Goal: Transaction & Acquisition: Purchase product/service

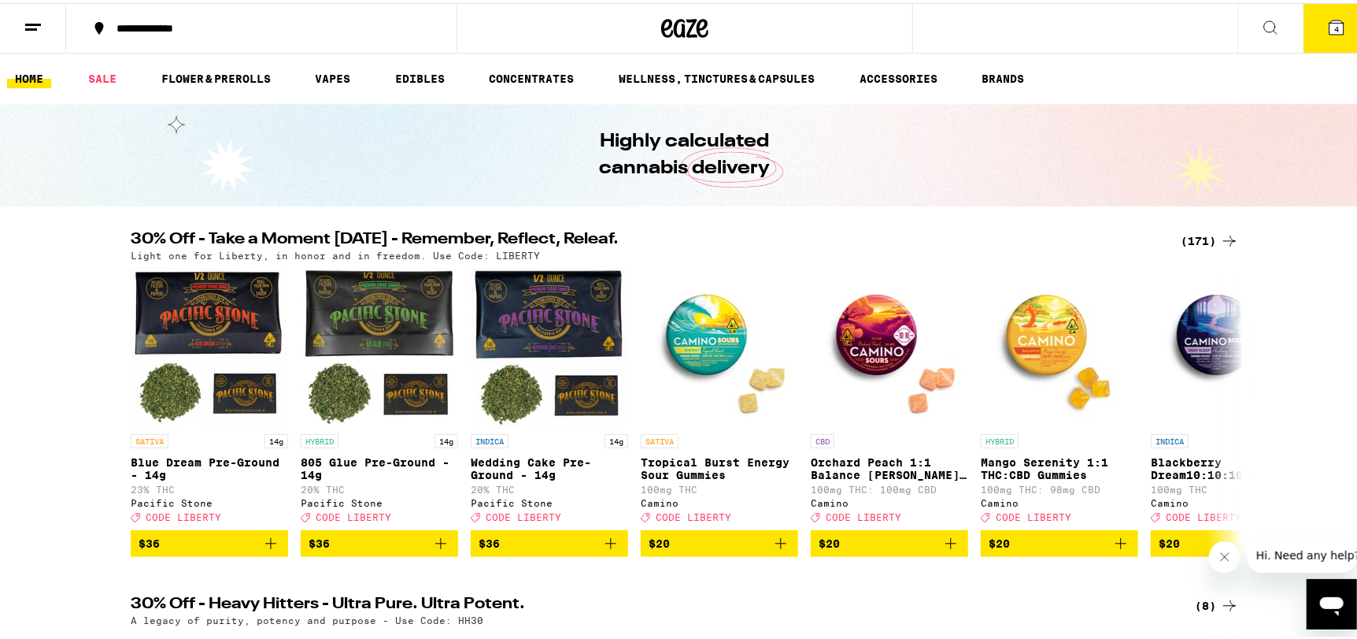
click at [1189, 240] on div "(171)" at bounding box center [1210, 237] width 58 height 19
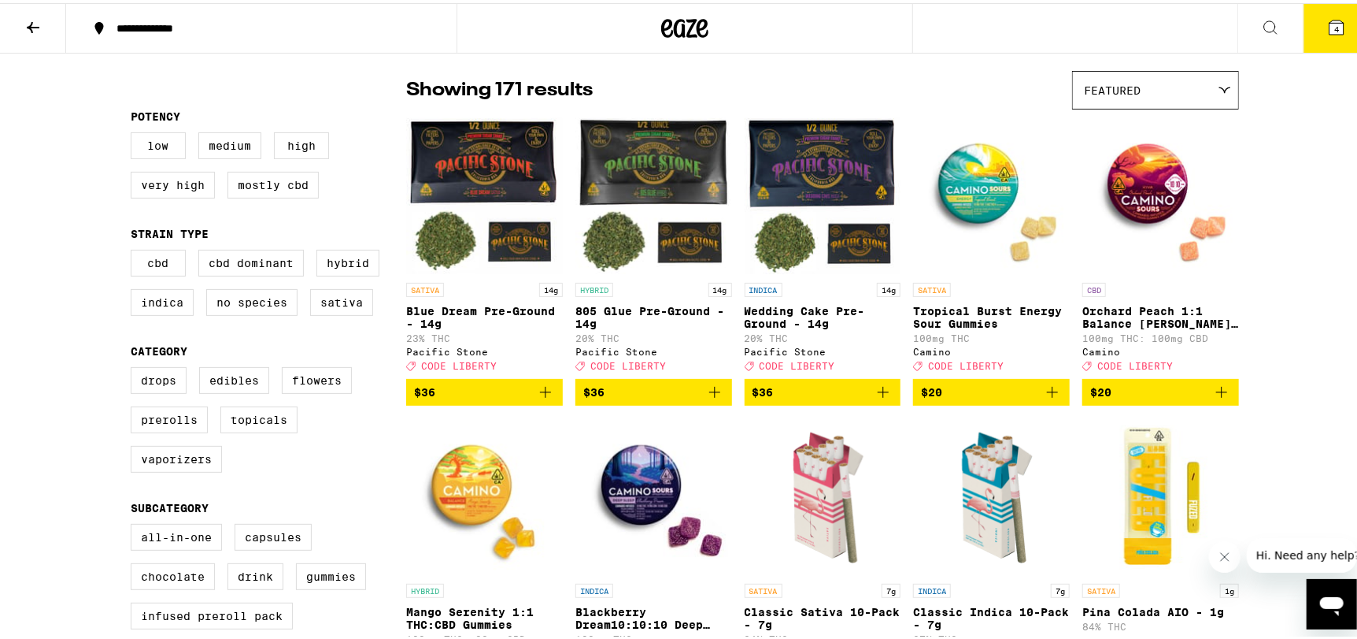
scroll to position [235, 0]
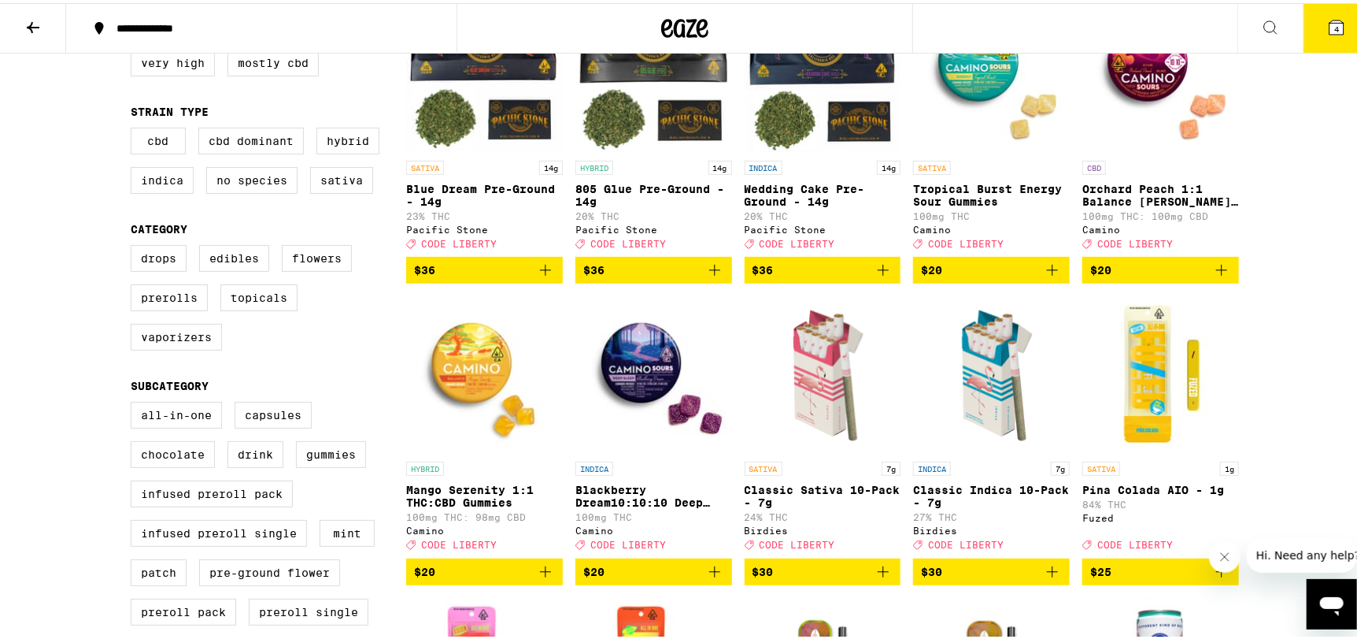
click at [650, 375] on img "Open page for Blackberry Dream10:10:10 Deep Sleep Gummies from Camino" at bounding box center [654, 371] width 157 height 157
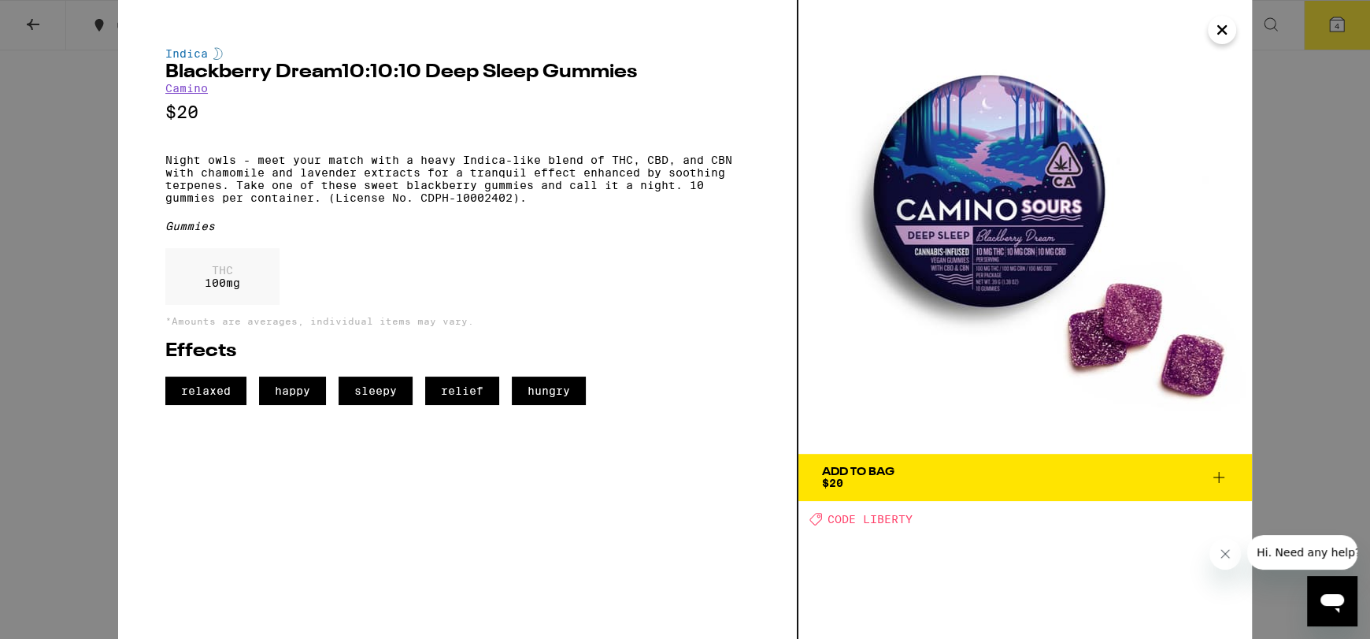
click at [1226, 18] on button "Close" at bounding box center [1222, 30] width 28 height 28
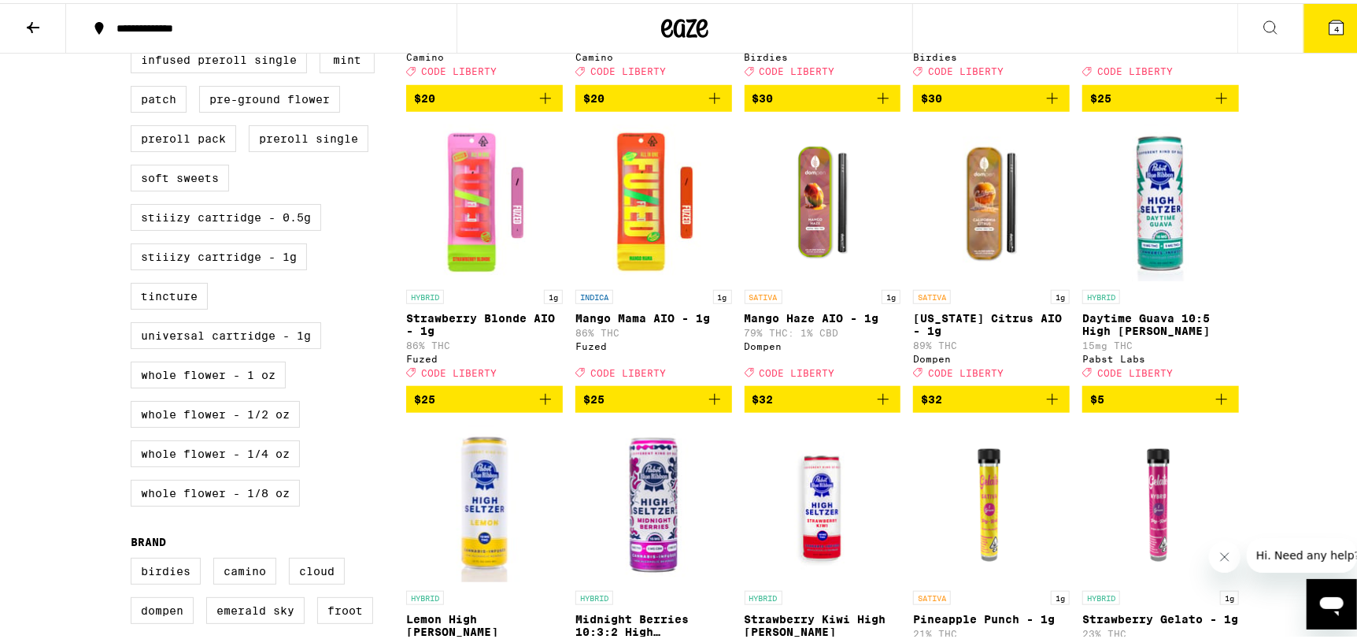
scroll to position [945, 0]
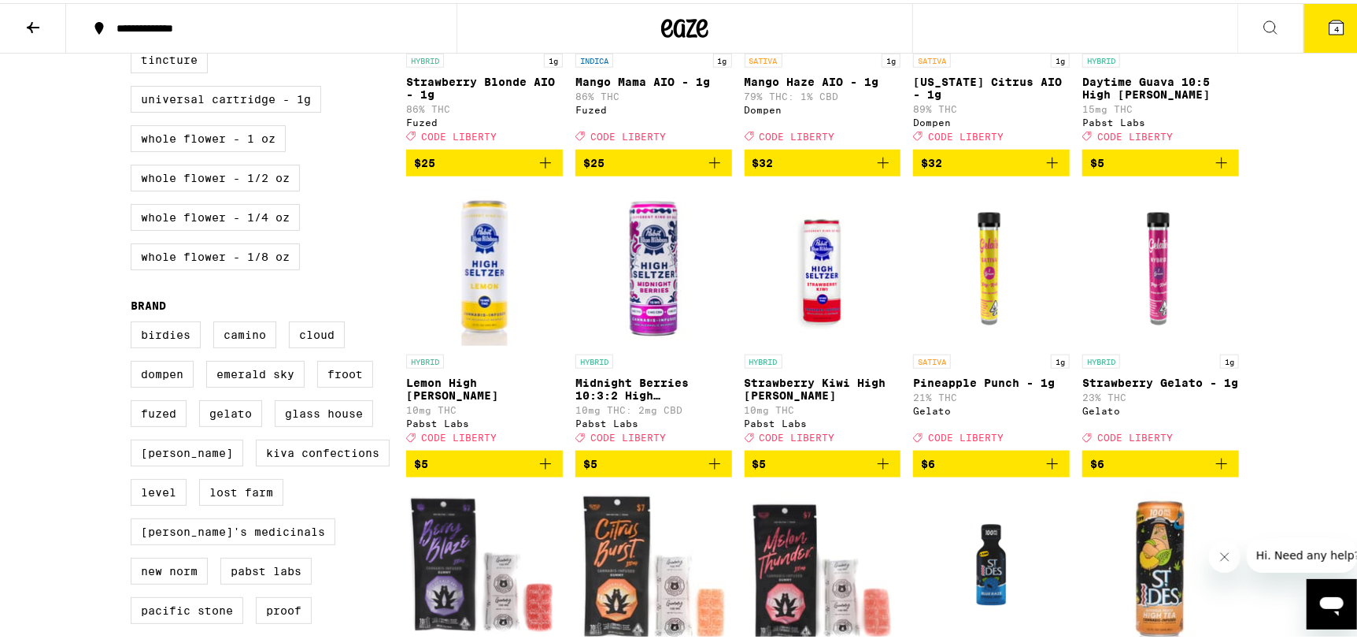
click at [631, 298] on img "Open page for Midnight Berries 10:3:2 High Seltzer from Pabst Labs" at bounding box center [654, 264] width 157 height 157
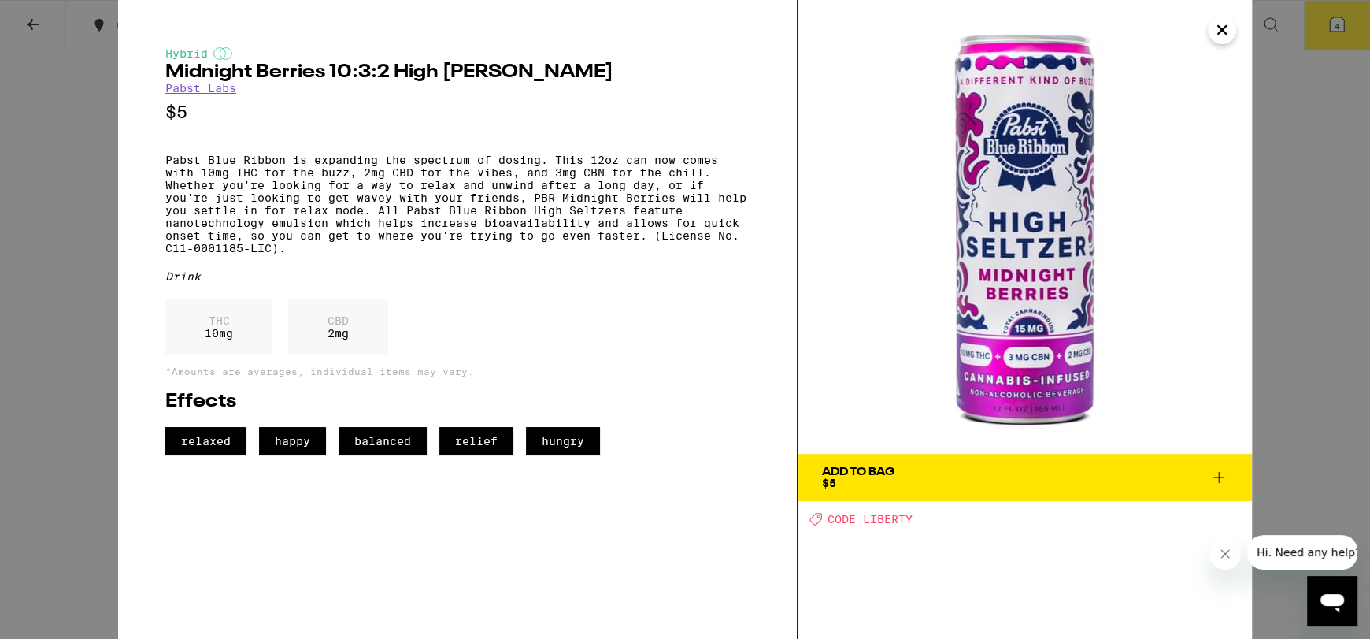
click at [1210, 22] on button "Close" at bounding box center [1222, 30] width 28 height 28
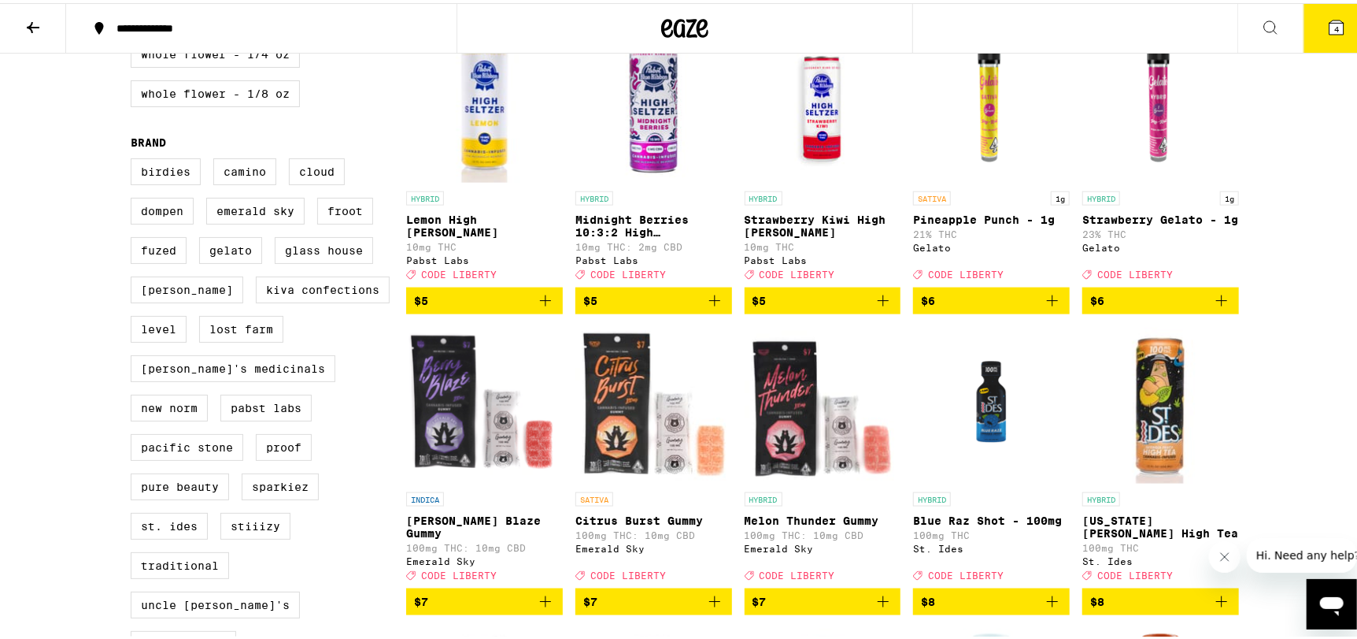
scroll to position [1260, 0]
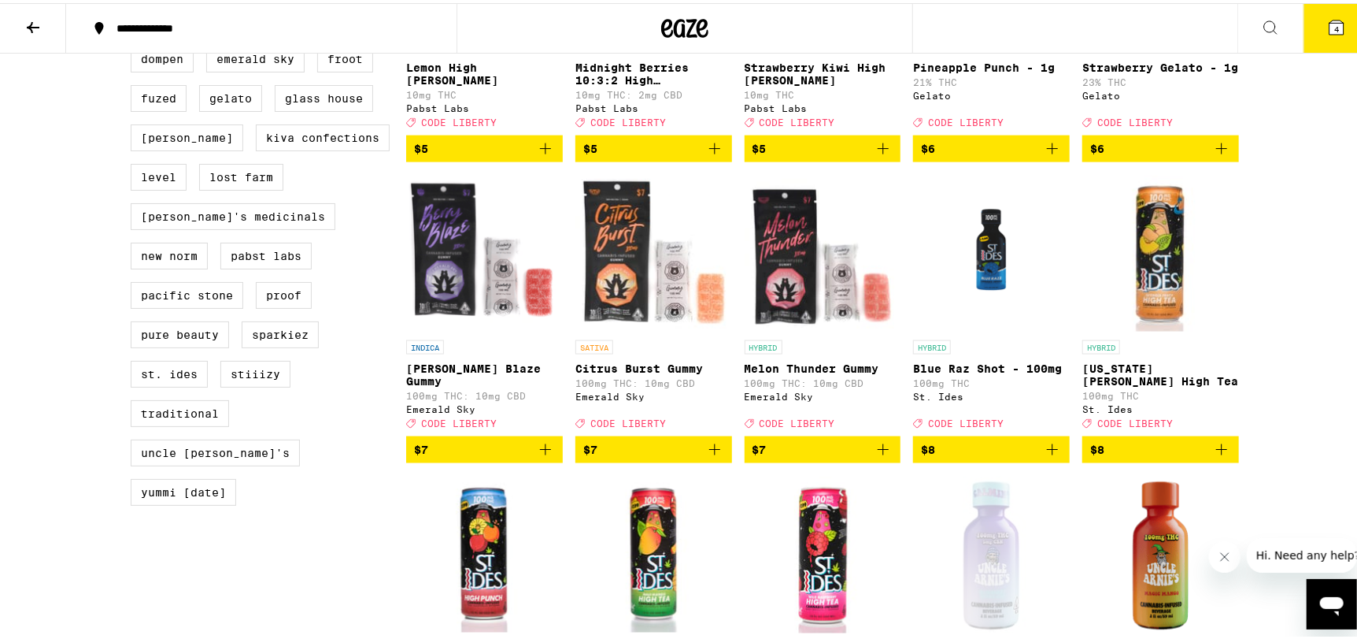
click at [990, 305] on img "Open page for Blue Raz Shot - 100mg from St. Ides" at bounding box center [991, 250] width 157 height 157
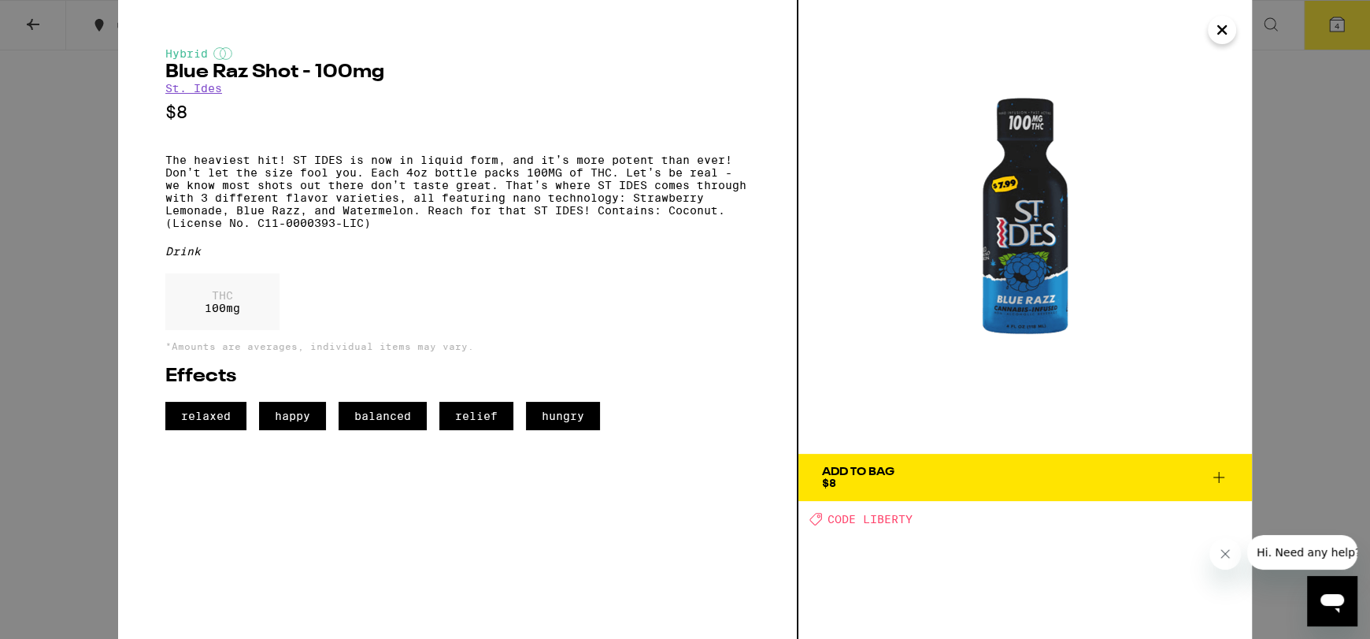
click at [1229, 35] on icon "Close" at bounding box center [1222, 30] width 19 height 24
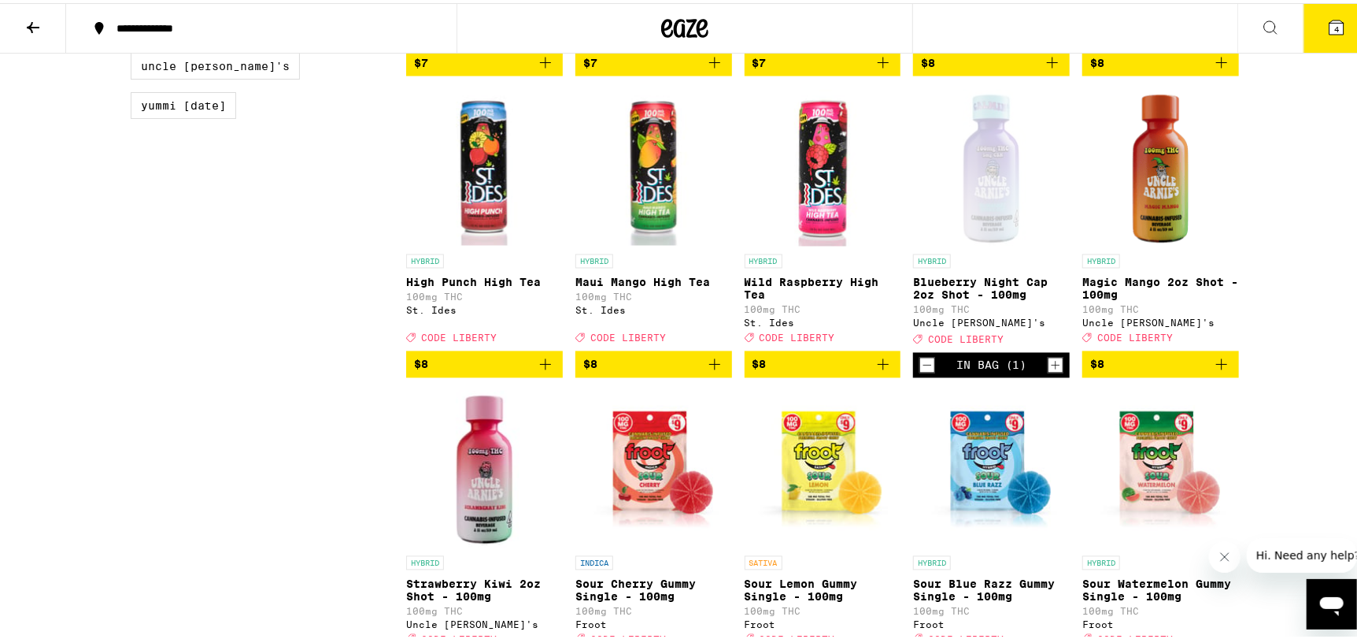
scroll to position [1654, 0]
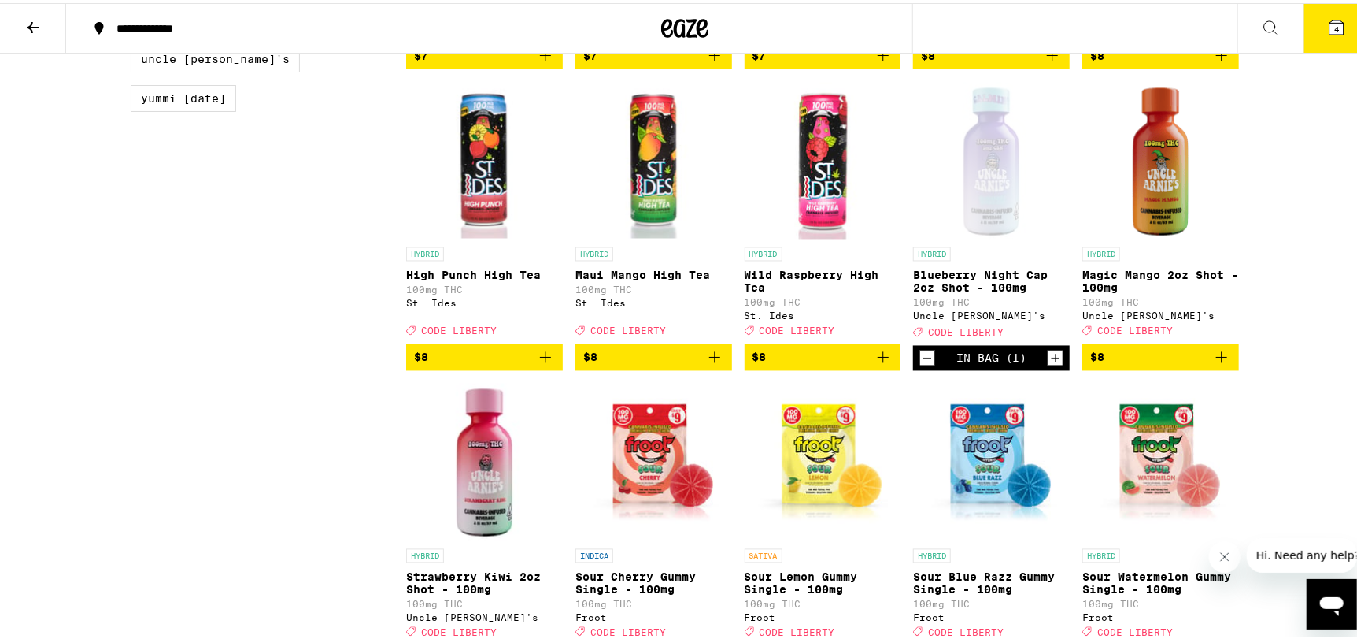
click at [1049, 365] on icon "Increment" at bounding box center [1056, 355] width 14 height 19
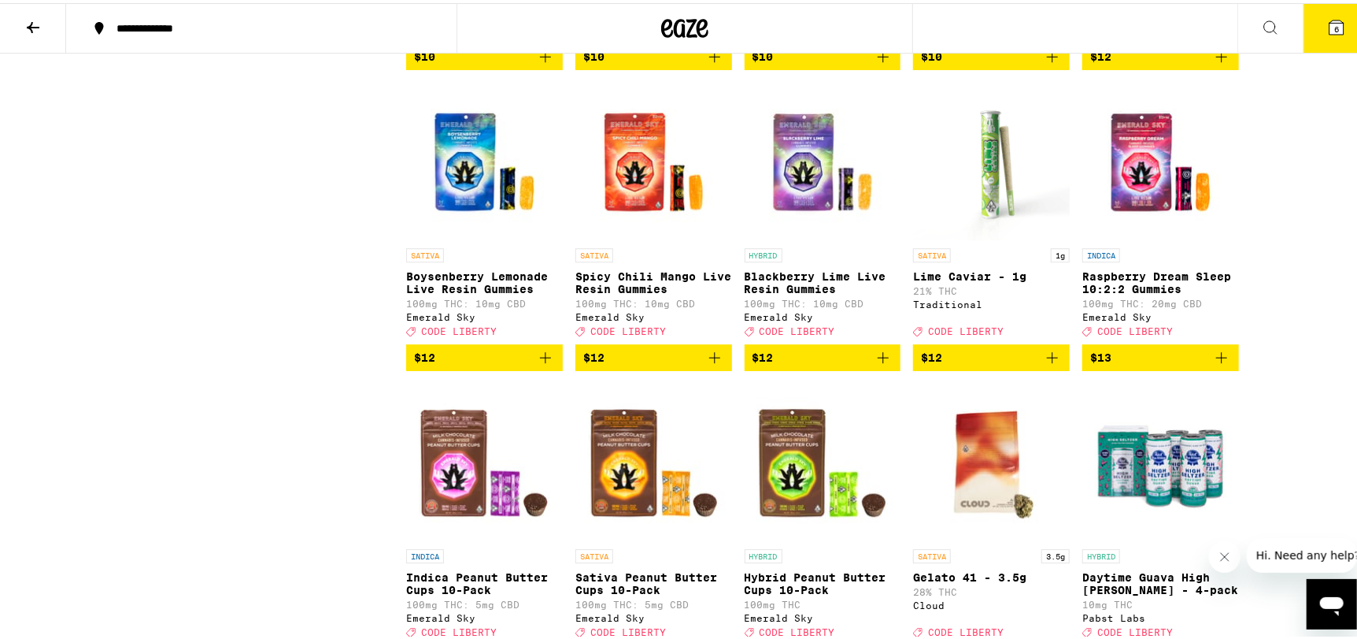
scroll to position [2598, 0]
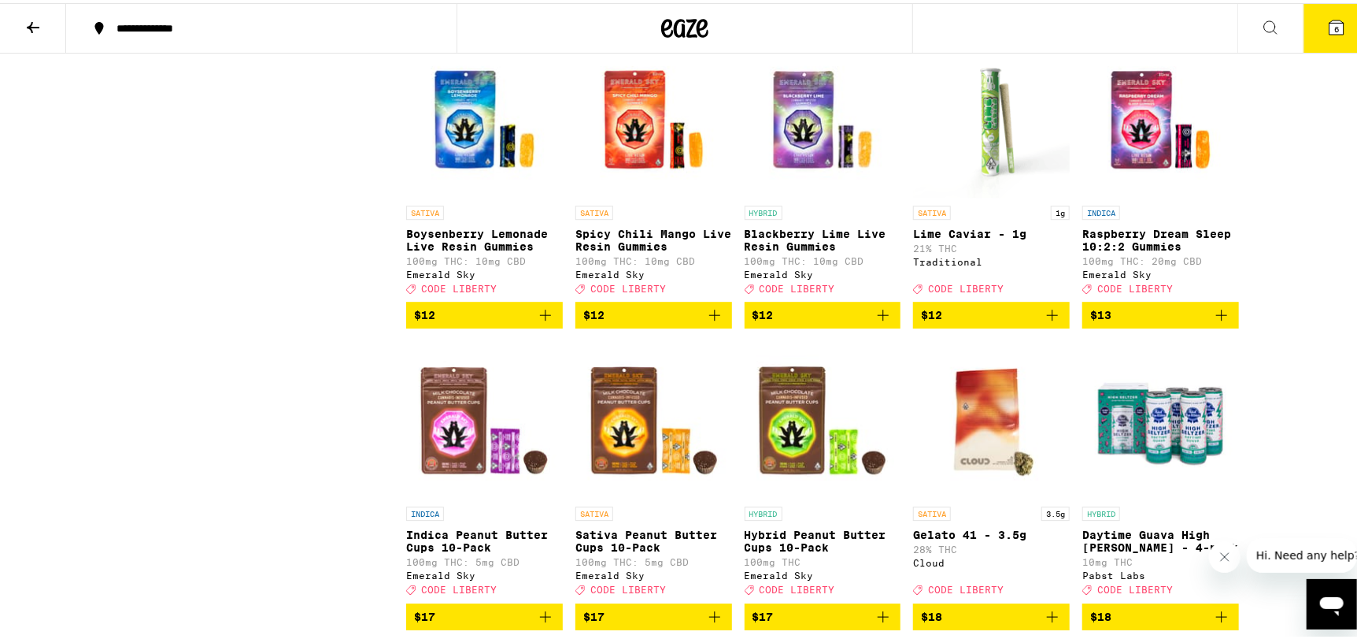
click at [1177, 250] on p "Raspberry Dream Sleep 10:2:2 Gummies" at bounding box center [1161, 236] width 157 height 25
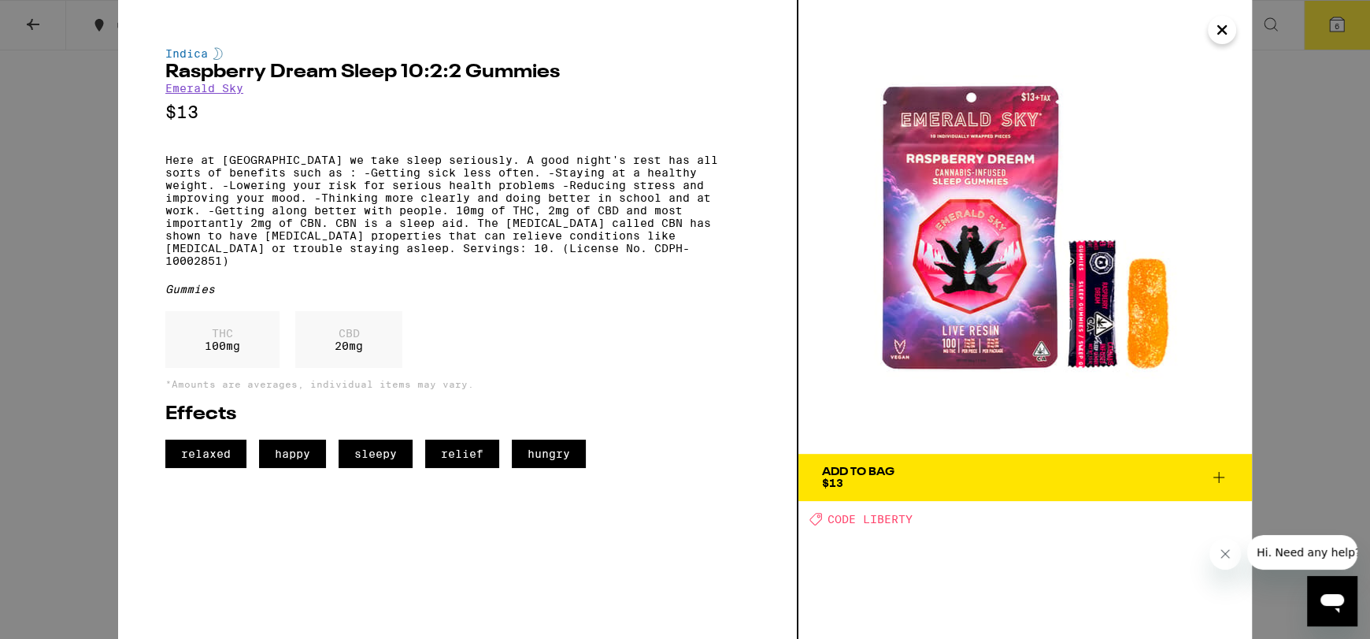
click at [999, 331] on img at bounding box center [1025, 227] width 454 height 454
click at [1224, 28] on icon "Close" at bounding box center [1222, 30] width 8 height 8
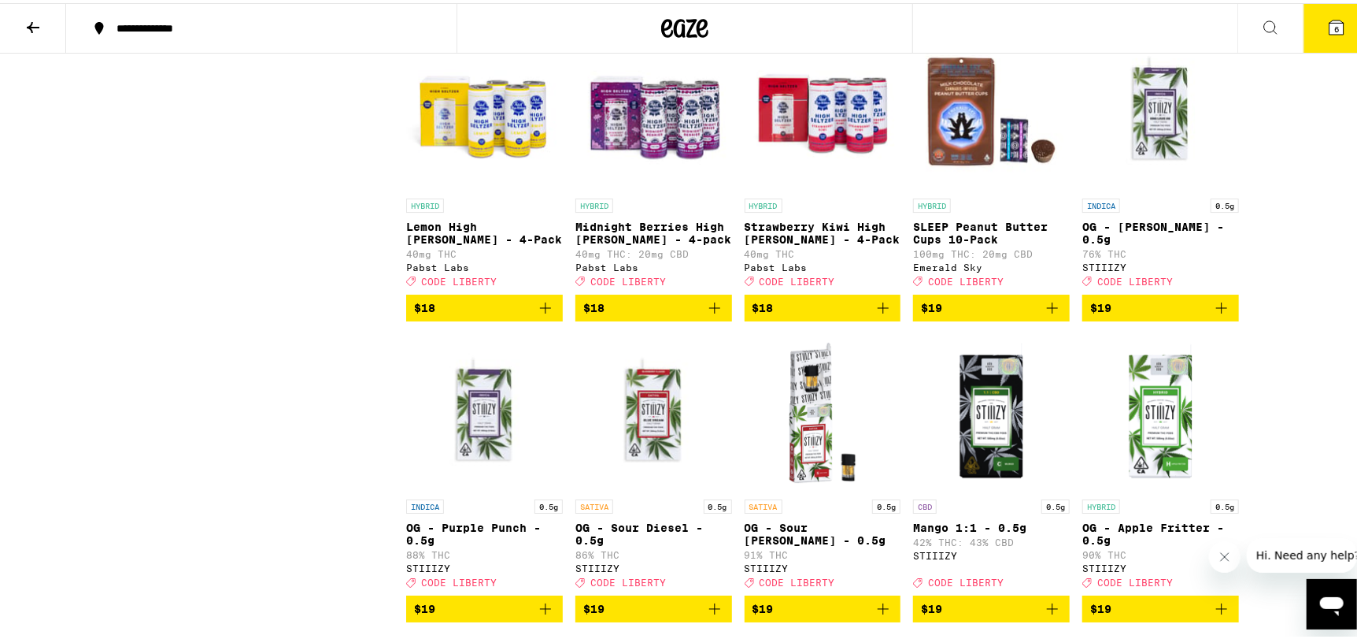
scroll to position [3227, 0]
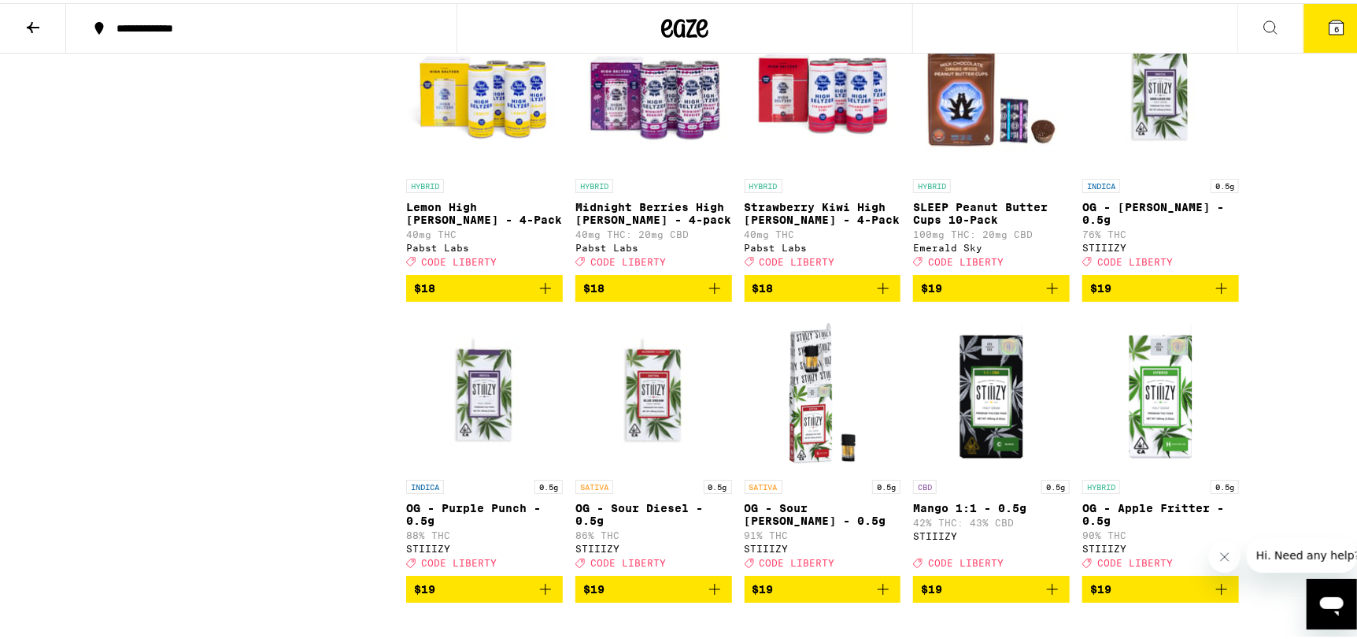
click at [962, 168] on img "Open page for SLEEP Peanut Butter Cups 10-Pack from Emerald Sky" at bounding box center [991, 88] width 157 height 157
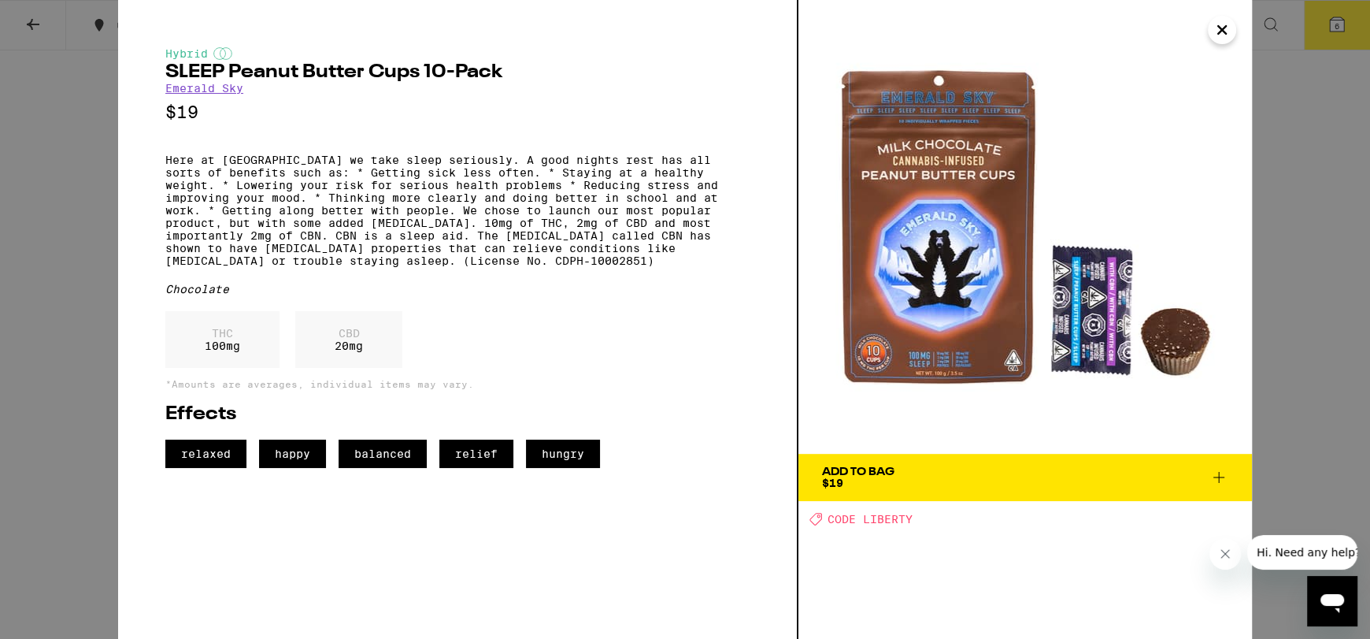
click at [952, 361] on img at bounding box center [1025, 227] width 454 height 454
click at [1231, 24] on icon "Close" at bounding box center [1222, 30] width 19 height 24
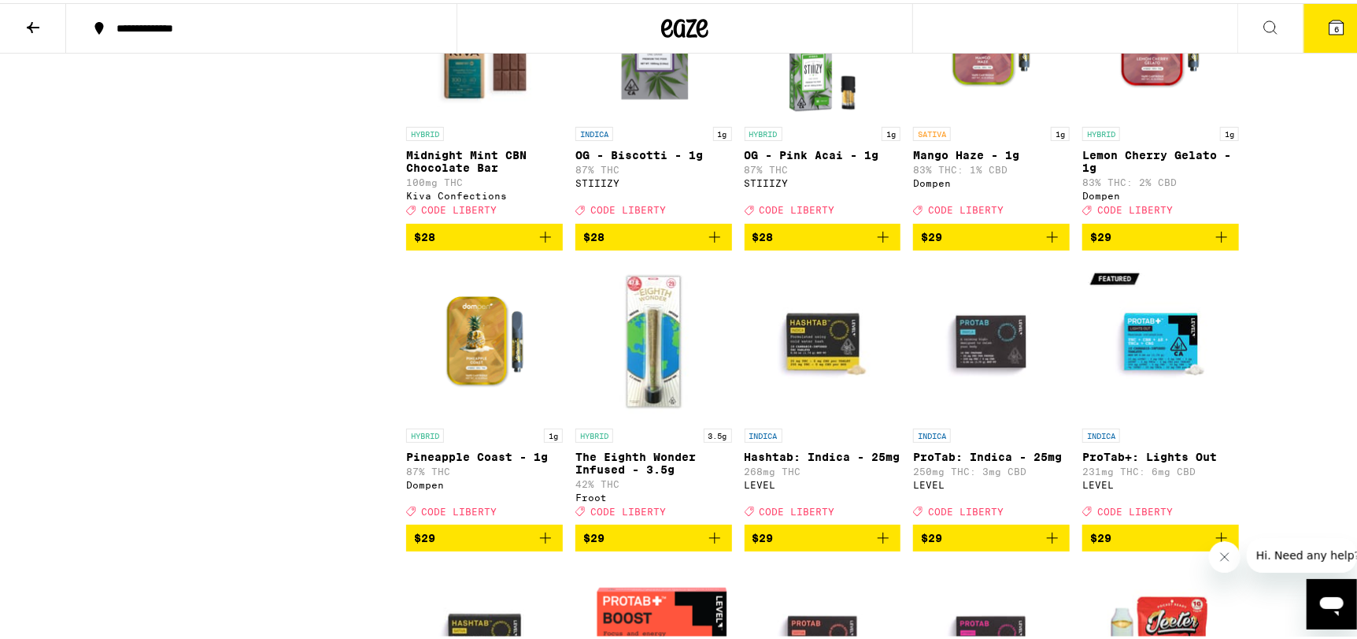
scroll to position [6298, 0]
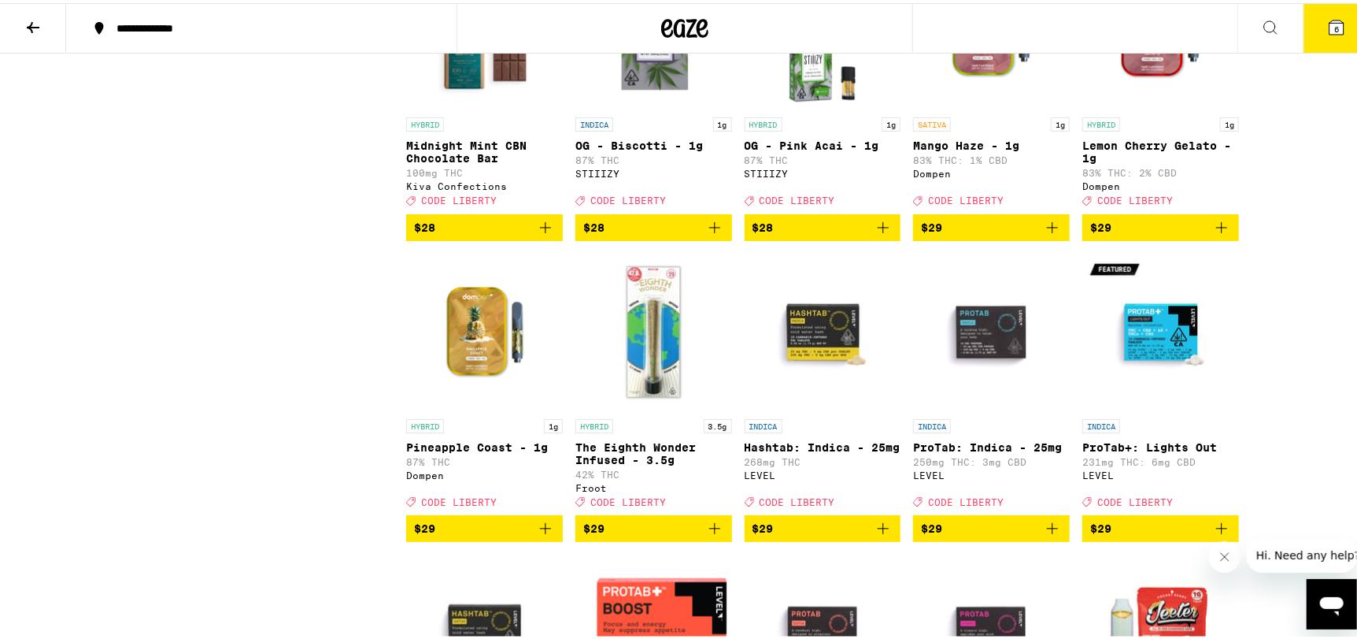
click at [466, 161] on p "Midnight Mint CBN Chocolate Bar" at bounding box center [484, 148] width 157 height 25
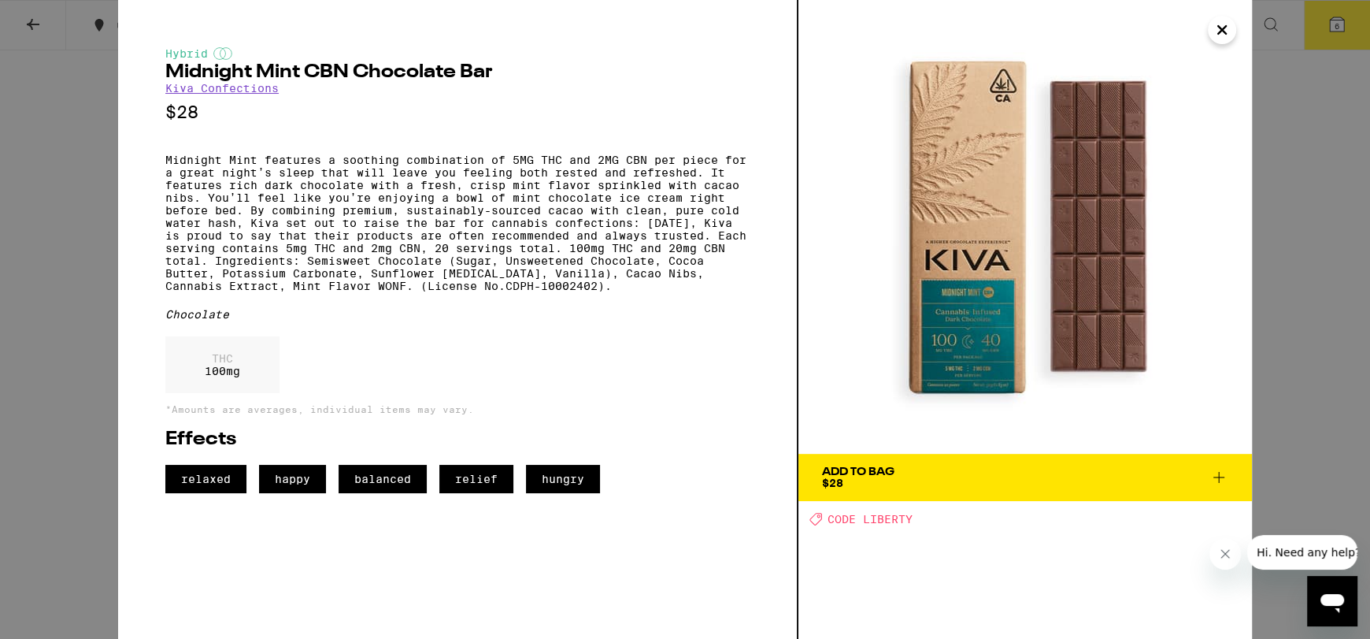
click at [1224, 36] on icon "Close" at bounding box center [1222, 30] width 19 height 24
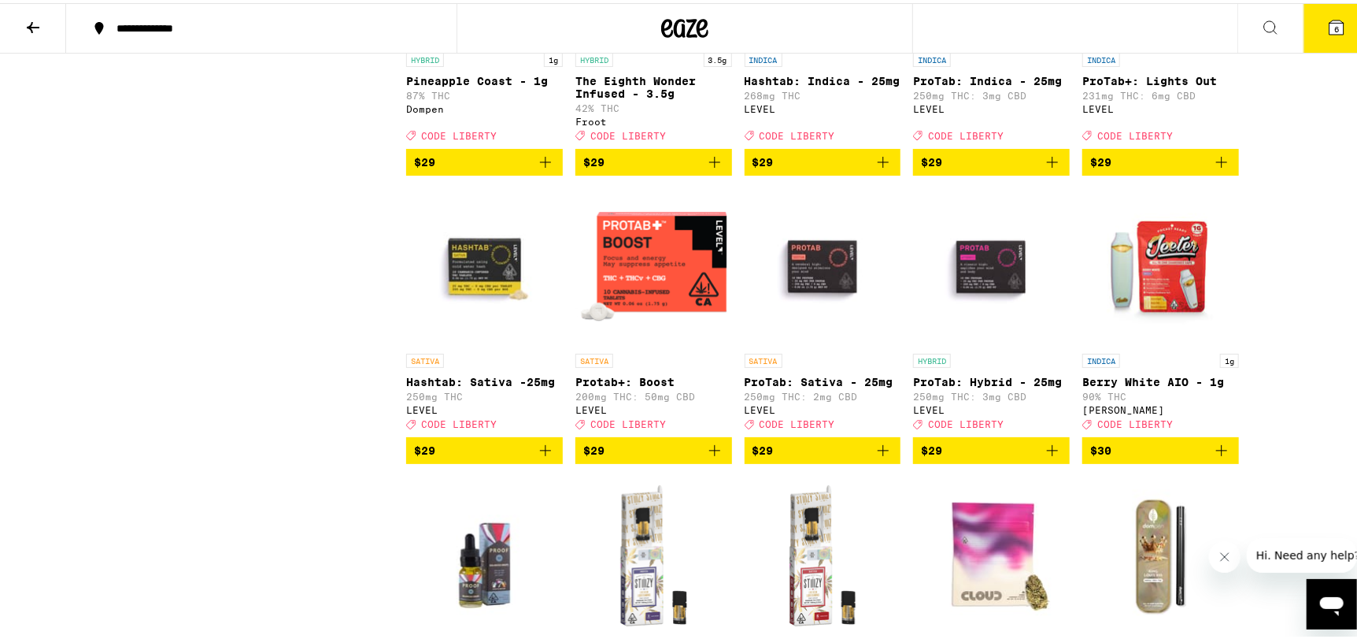
scroll to position [6692, 0]
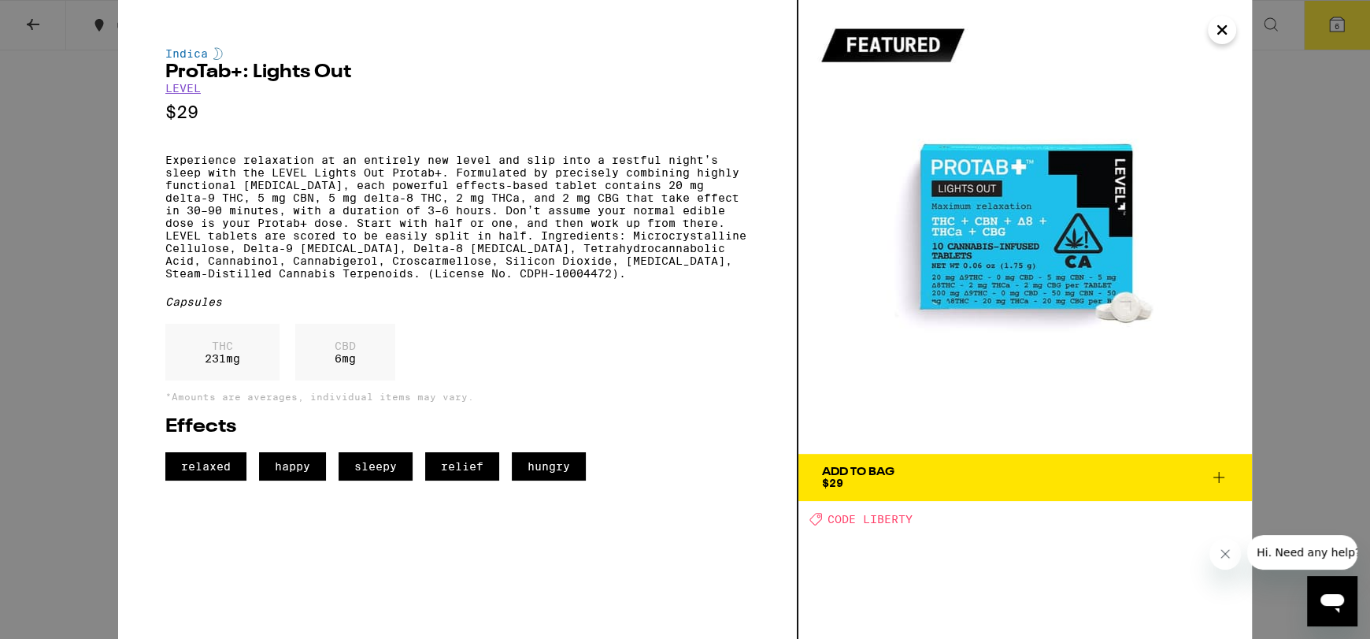
click at [1225, 31] on icon "Close" at bounding box center [1222, 30] width 19 height 24
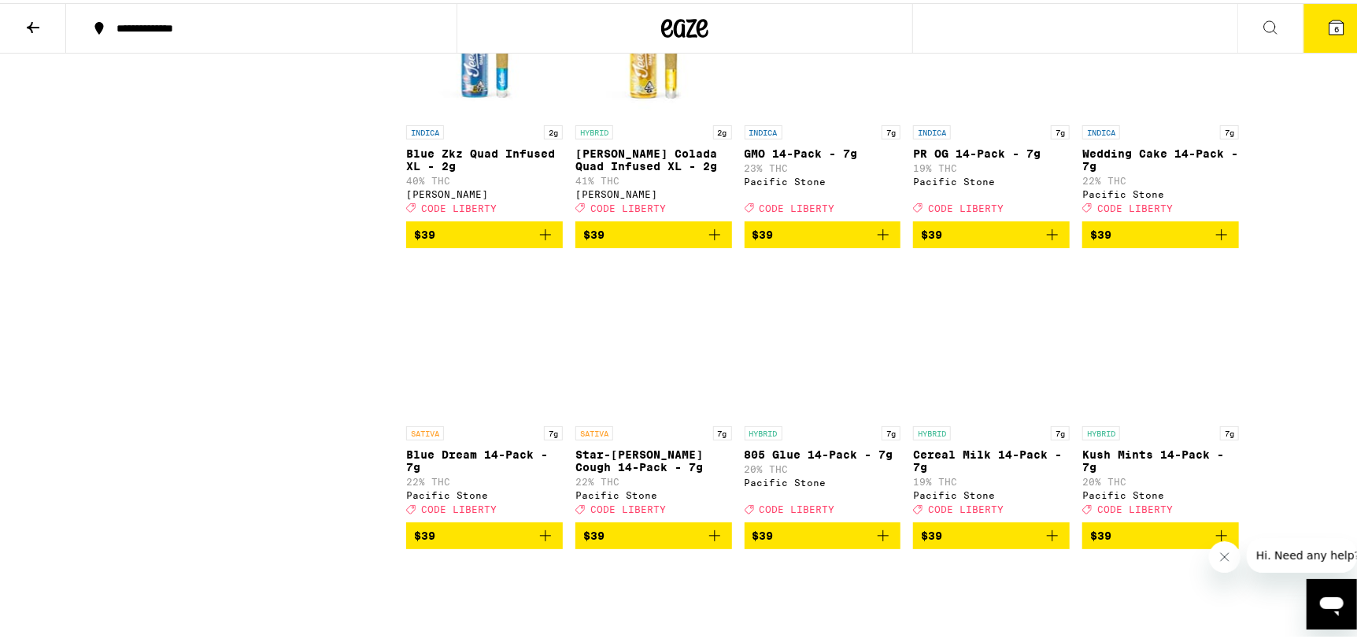
scroll to position [7794, 0]
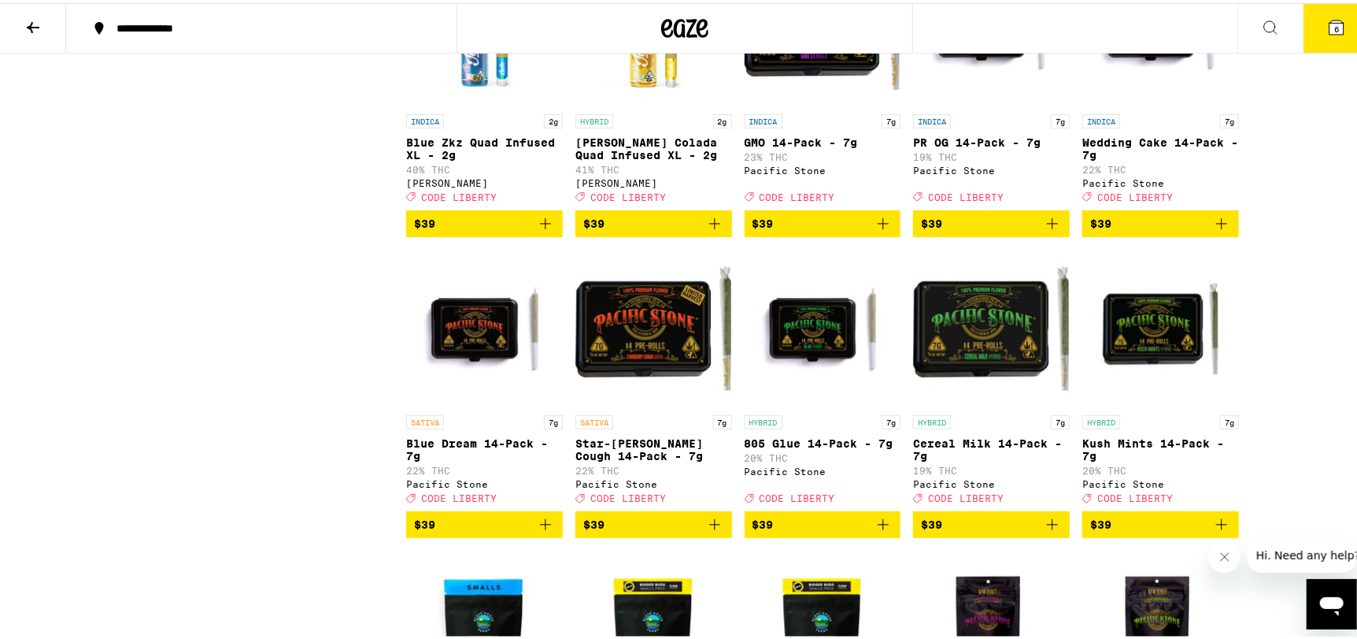
click at [536, 230] on icon "Add to bag" at bounding box center [545, 220] width 19 height 19
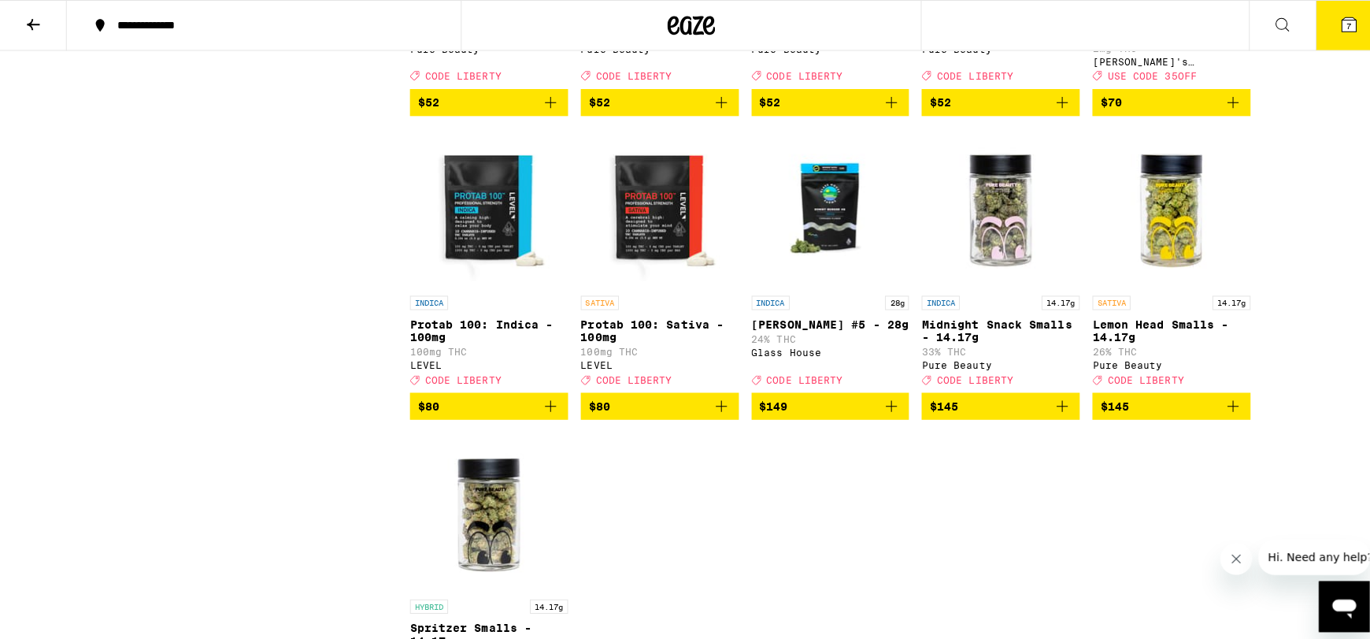
scroll to position [10000, 0]
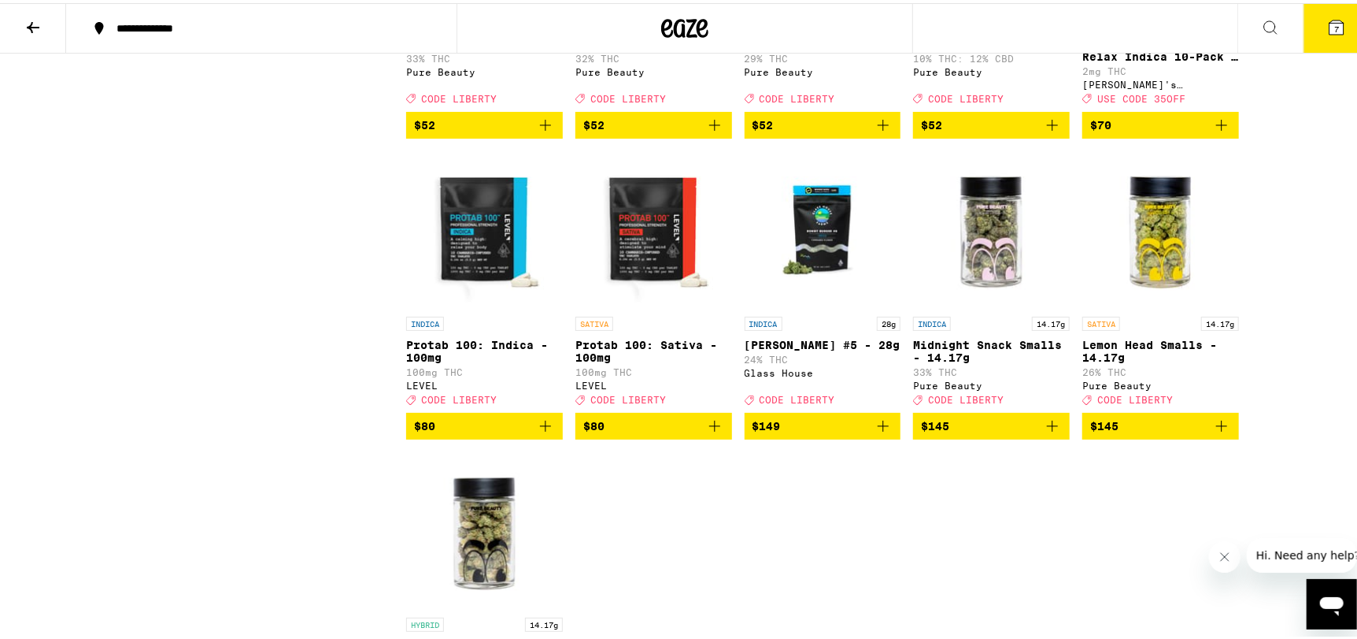
click at [1335, 24] on span "7" at bounding box center [1337, 25] width 5 height 9
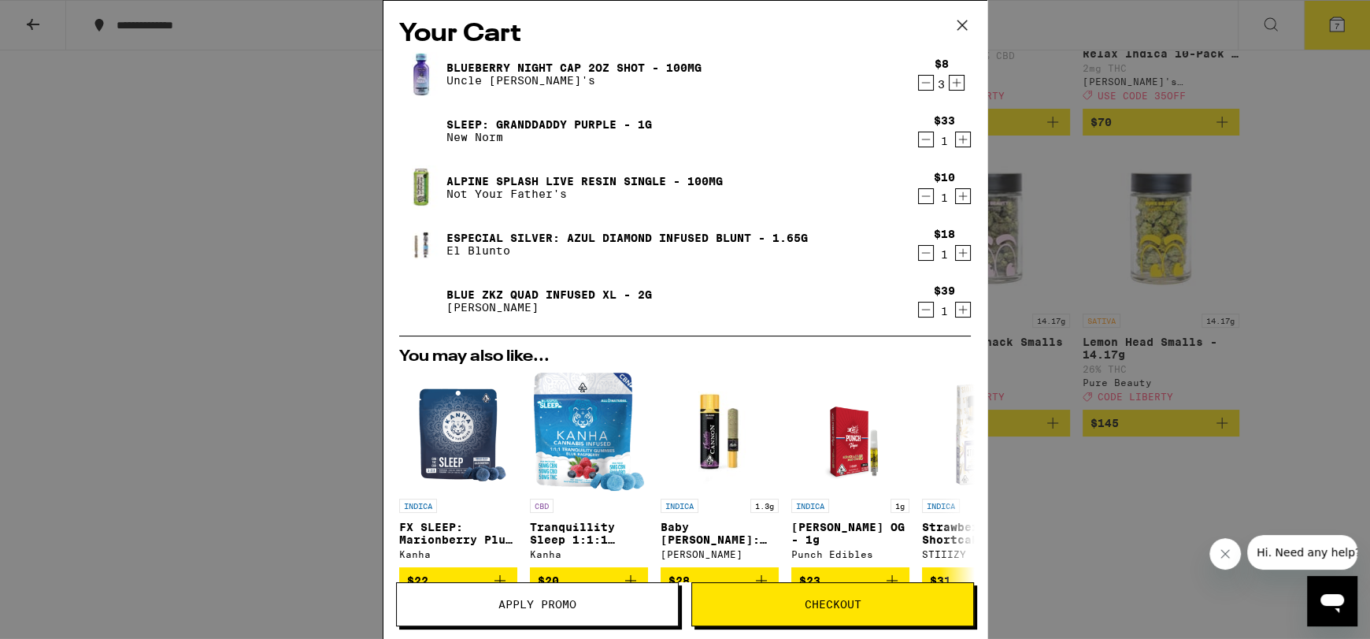
click at [919, 138] on icon "Decrement" at bounding box center [926, 139] width 14 height 19
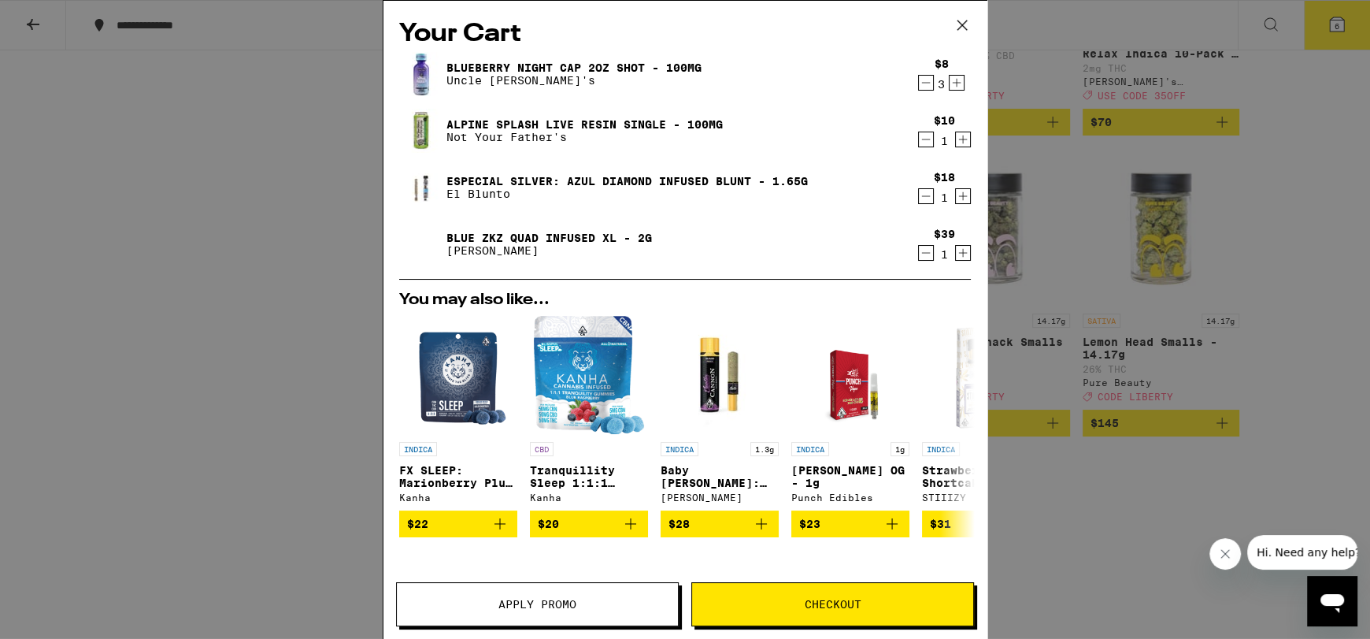
click at [919, 138] on icon "Decrement" at bounding box center [926, 139] width 14 height 19
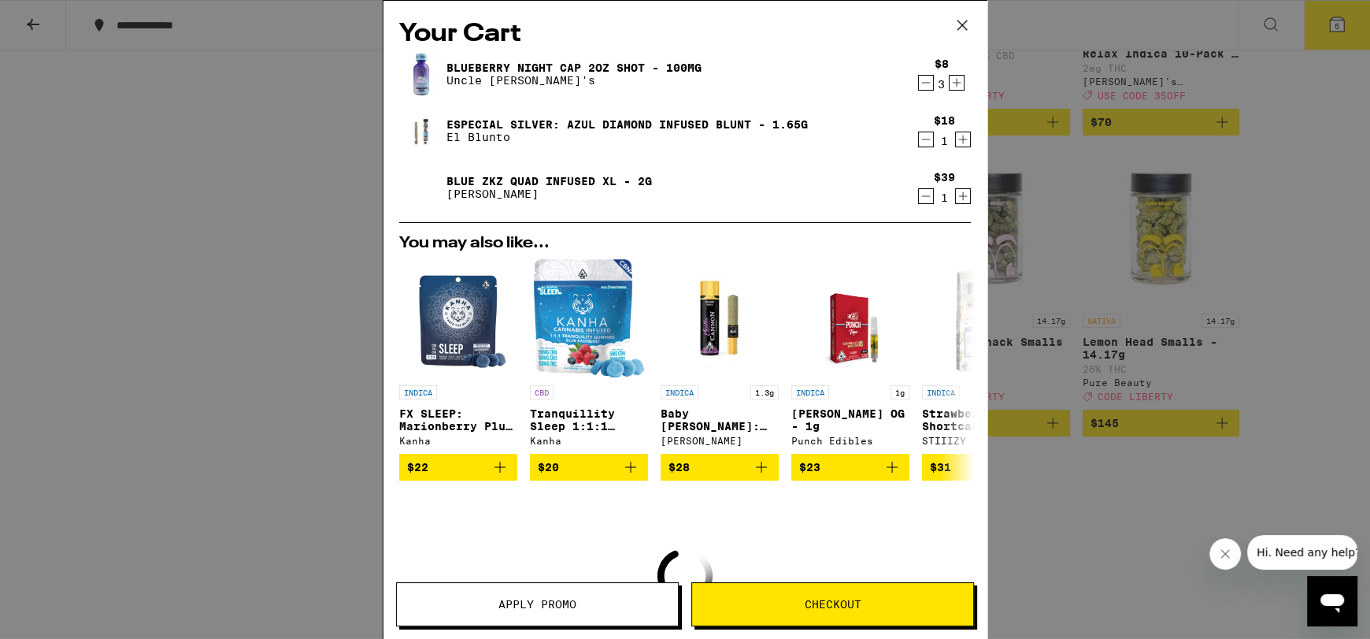
click at [919, 138] on icon "Decrement" at bounding box center [926, 139] width 14 height 19
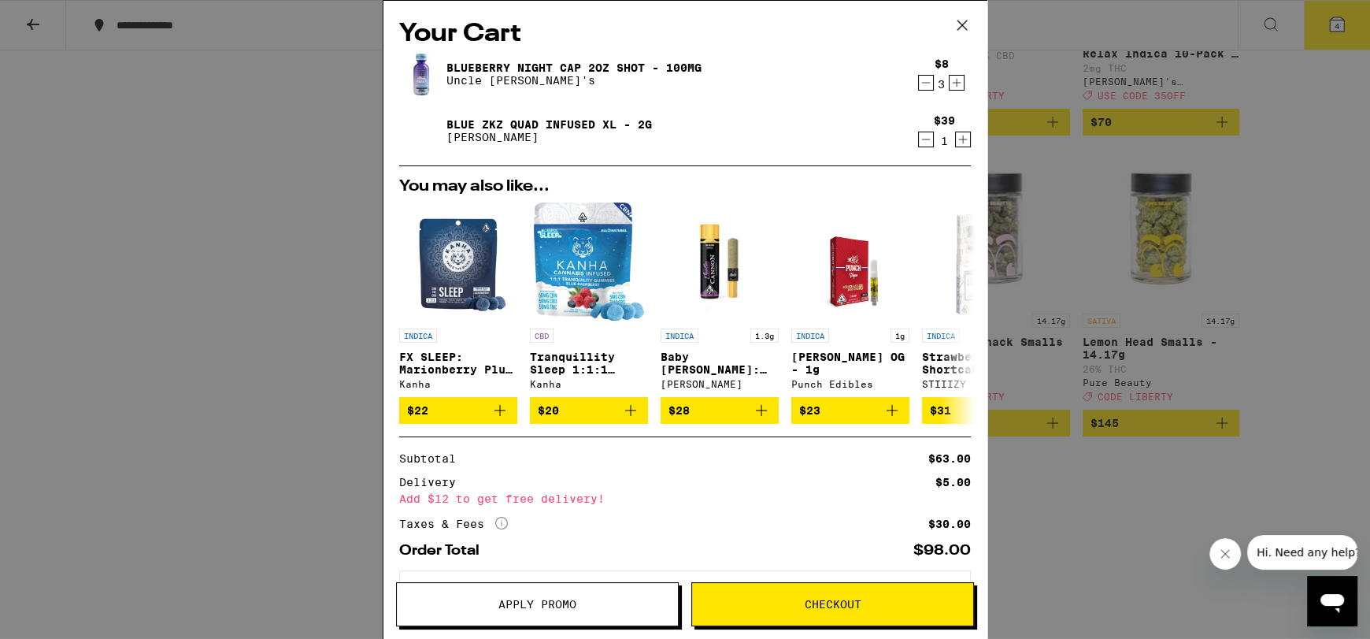
click at [572, 594] on button "Apply Promo" at bounding box center [537, 604] width 283 height 44
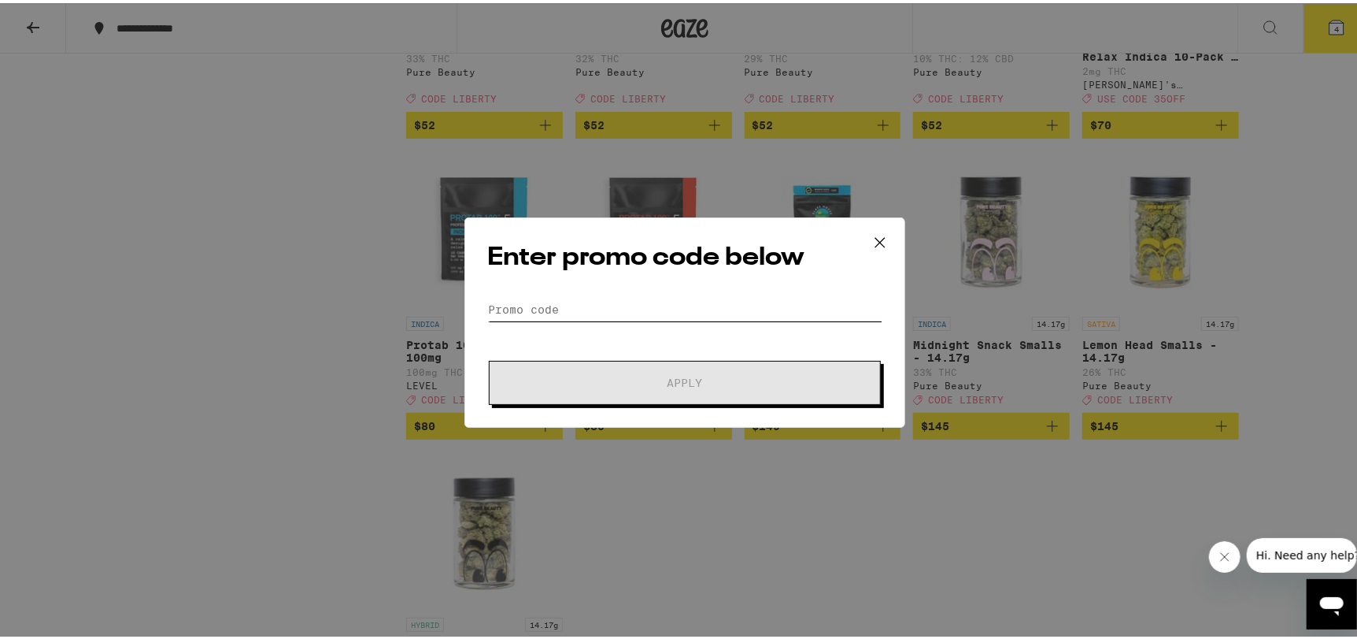
click at [584, 317] on input "Promo Code" at bounding box center [684, 306] width 395 height 24
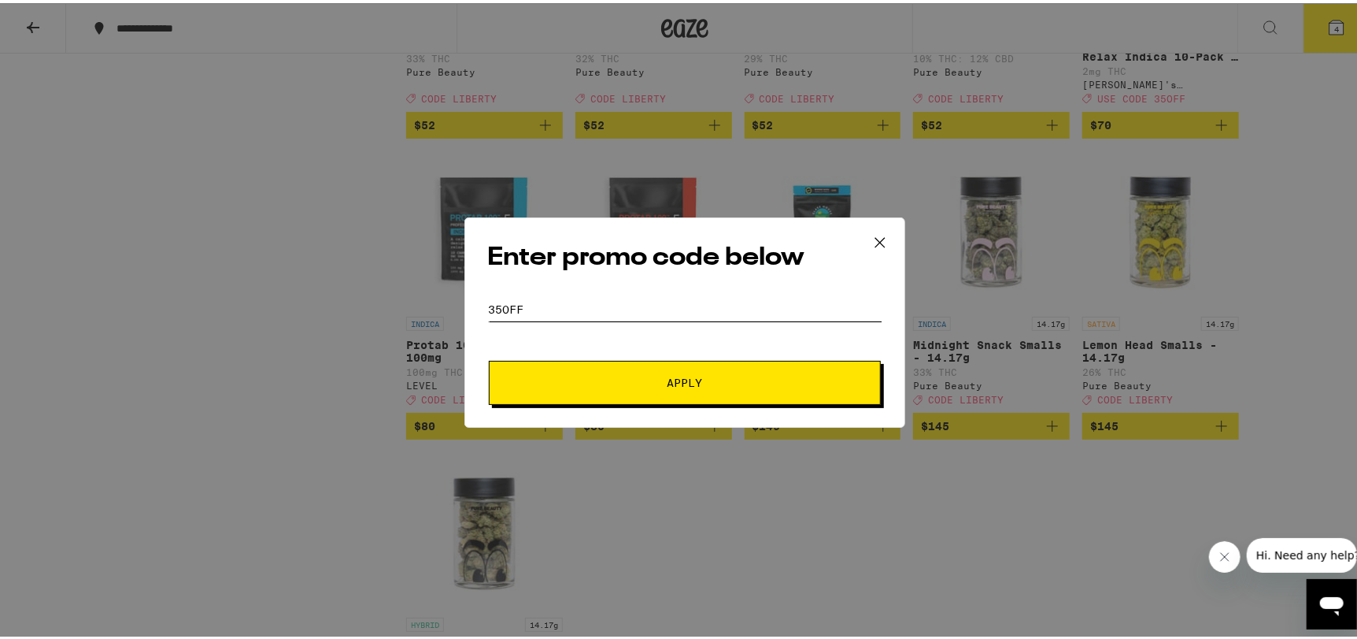
type input "35off"
click at [590, 368] on button "Apply" at bounding box center [685, 379] width 392 height 44
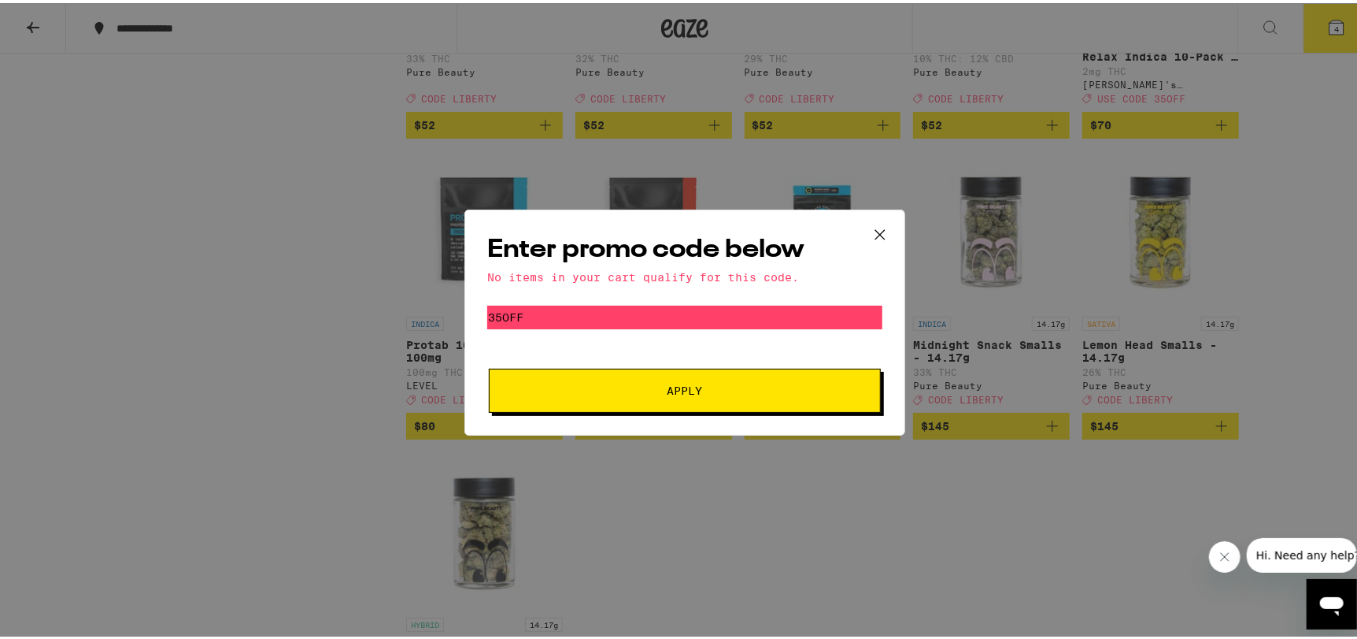
click at [869, 224] on icon at bounding box center [880, 232] width 24 height 24
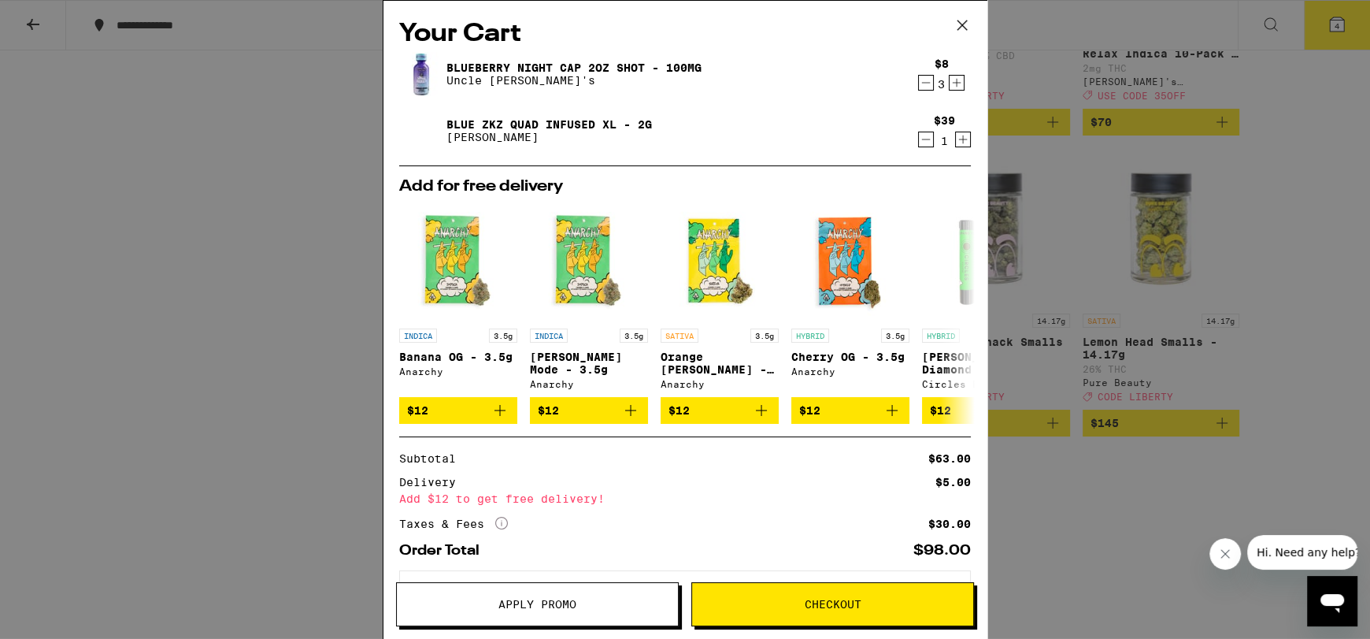
click at [551, 606] on button "Apply Promo" at bounding box center [537, 604] width 283 height 44
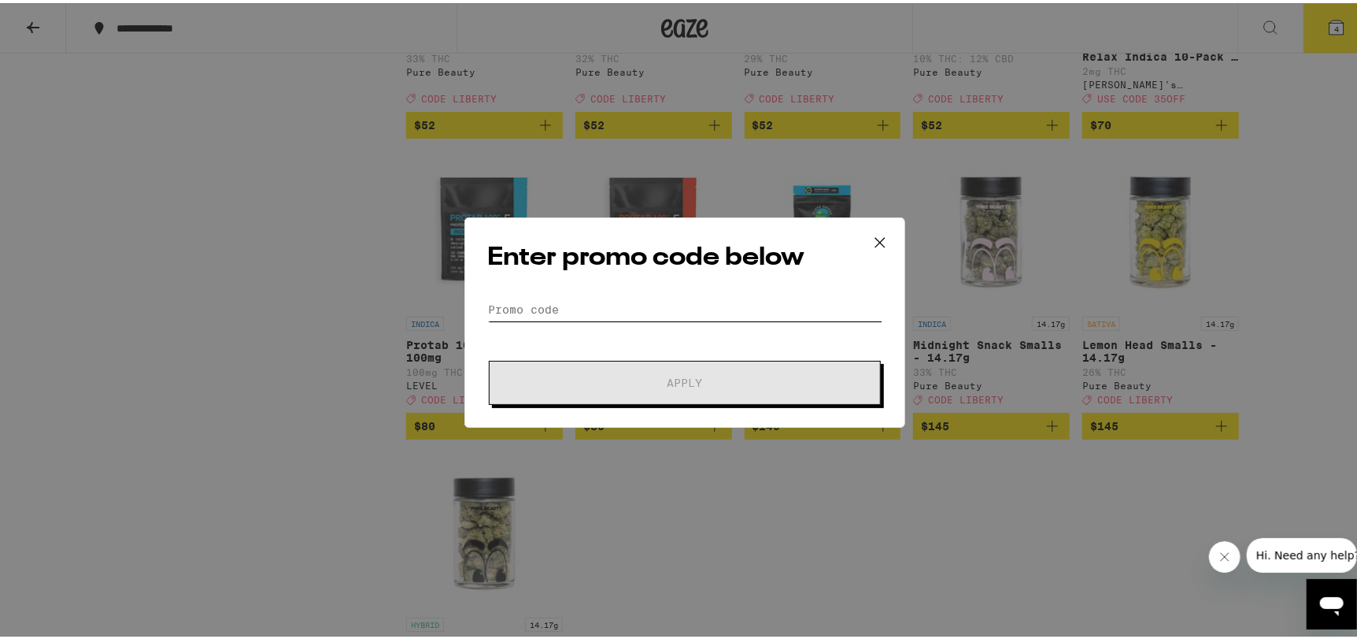
click at [557, 306] on input "Promo Code" at bounding box center [684, 306] width 395 height 24
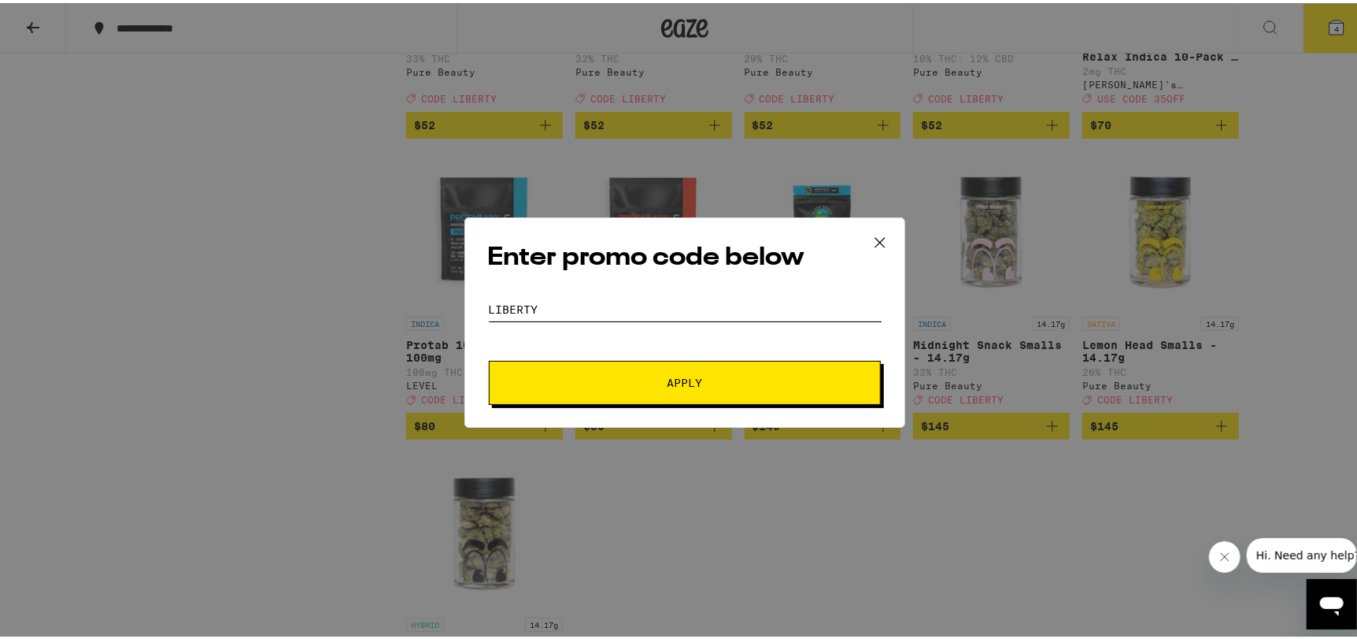
type input "liberty"
click at [489, 357] on button "Apply" at bounding box center [685, 379] width 392 height 44
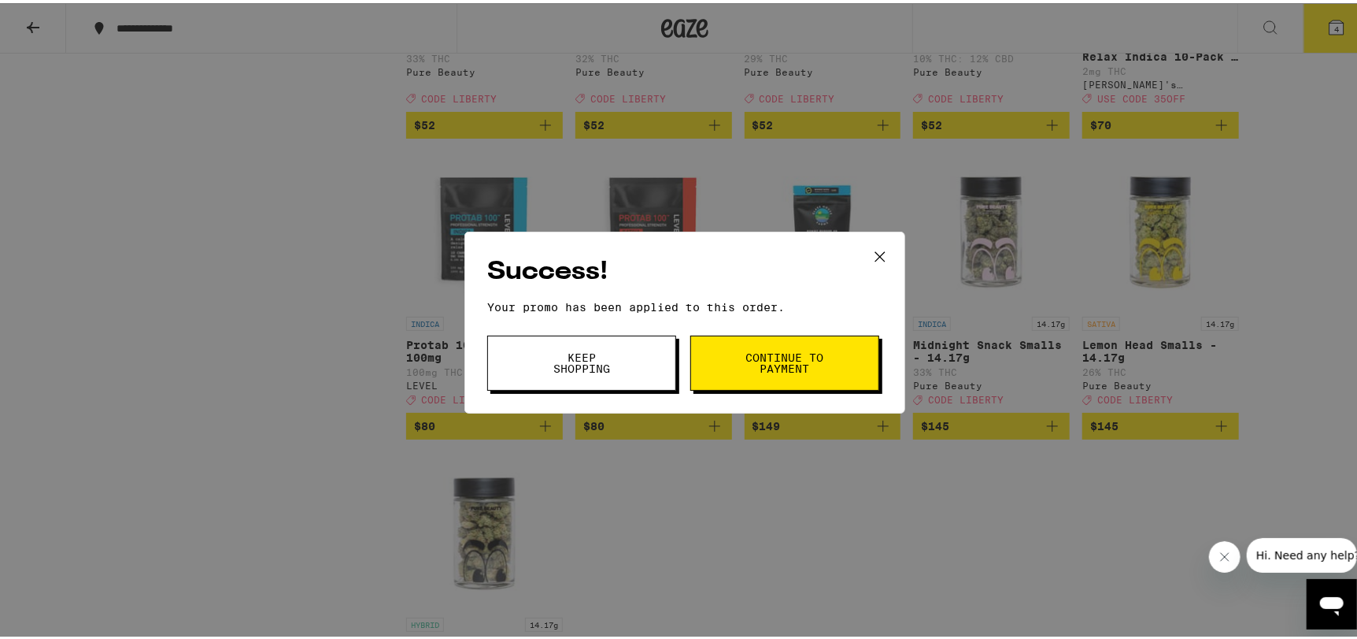
click at [582, 386] on button "Keep Shopping" at bounding box center [581, 359] width 189 height 55
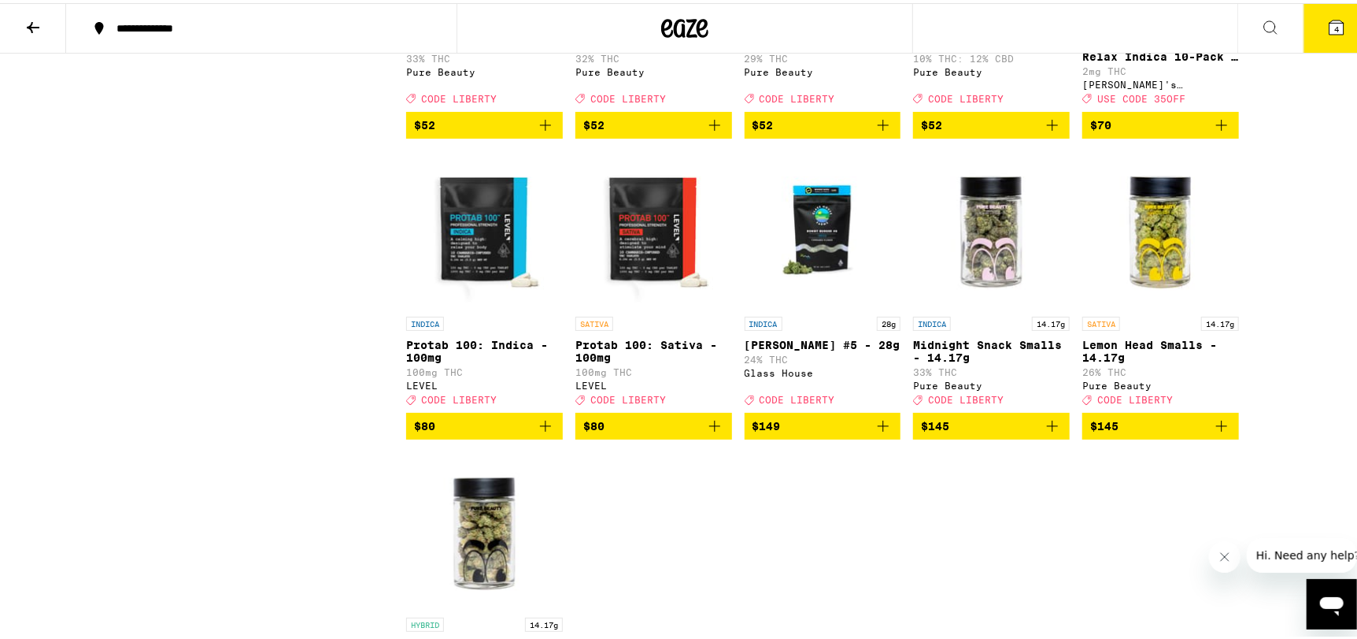
click at [1313, 33] on button "4" at bounding box center [1337, 25] width 66 height 49
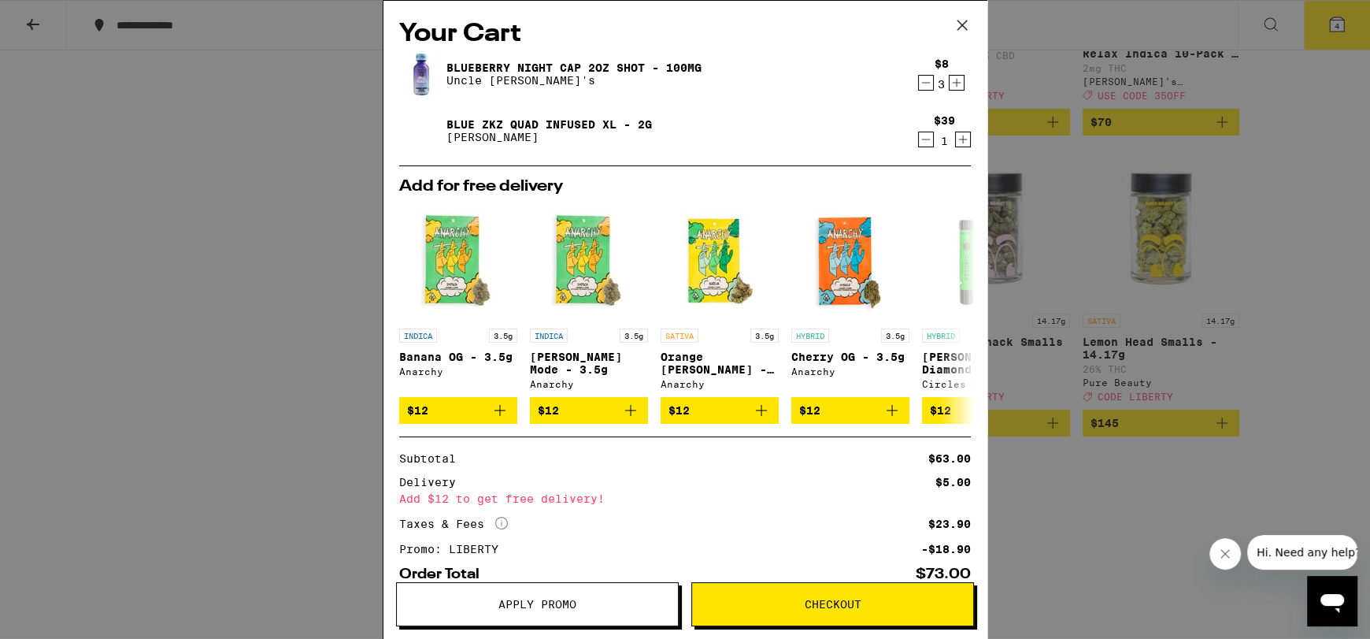
click at [919, 83] on icon "Decrement" at bounding box center [926, 82] width 14 height 19
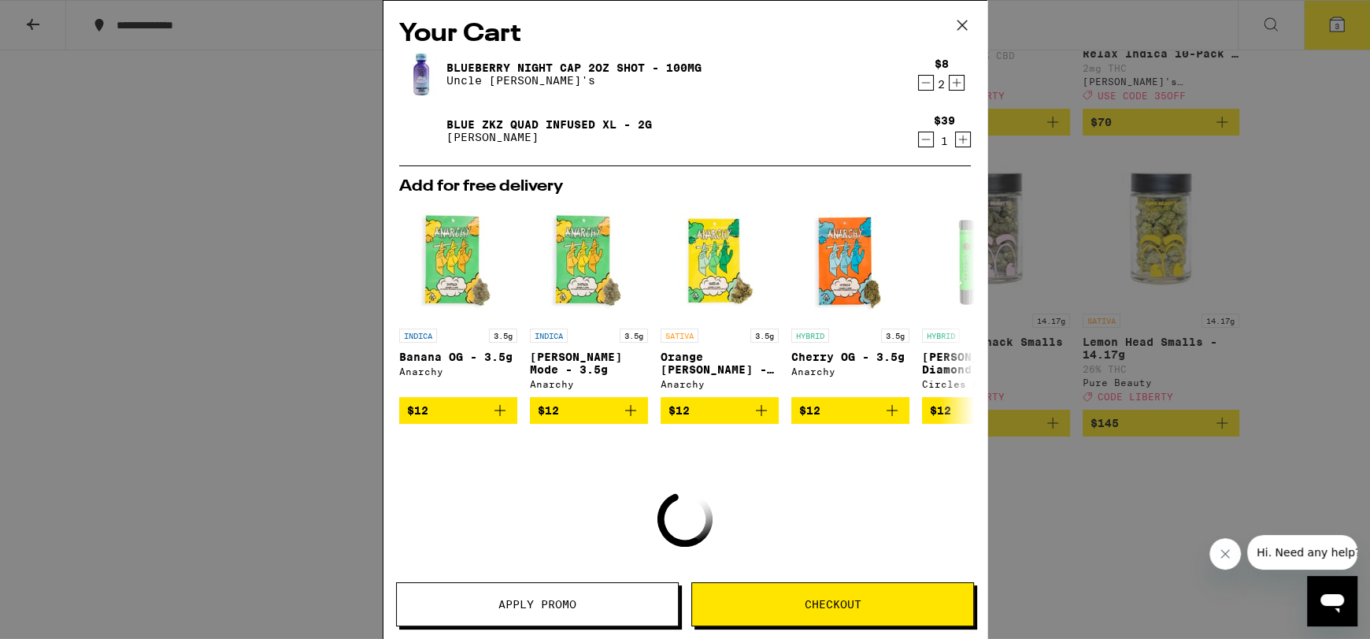
click at [919, 83] on icon "Decrement" at bounding box center [926, 82] width 14 height 19
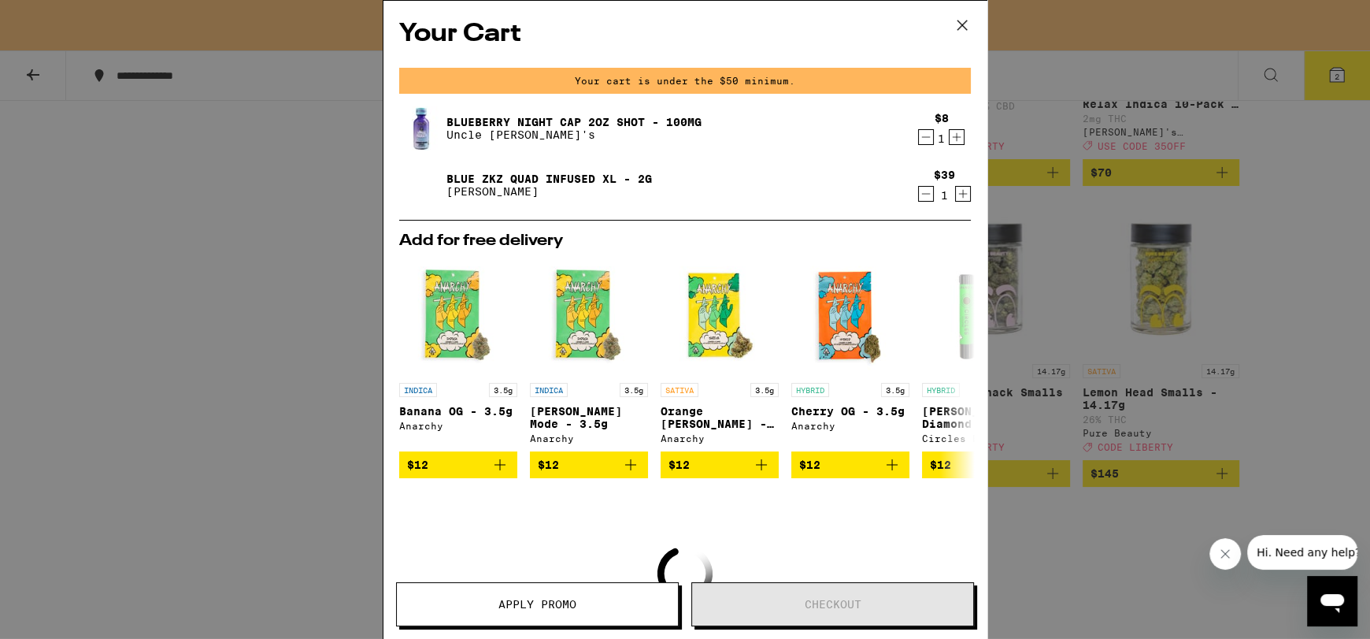
scroll to position [10050, 0]
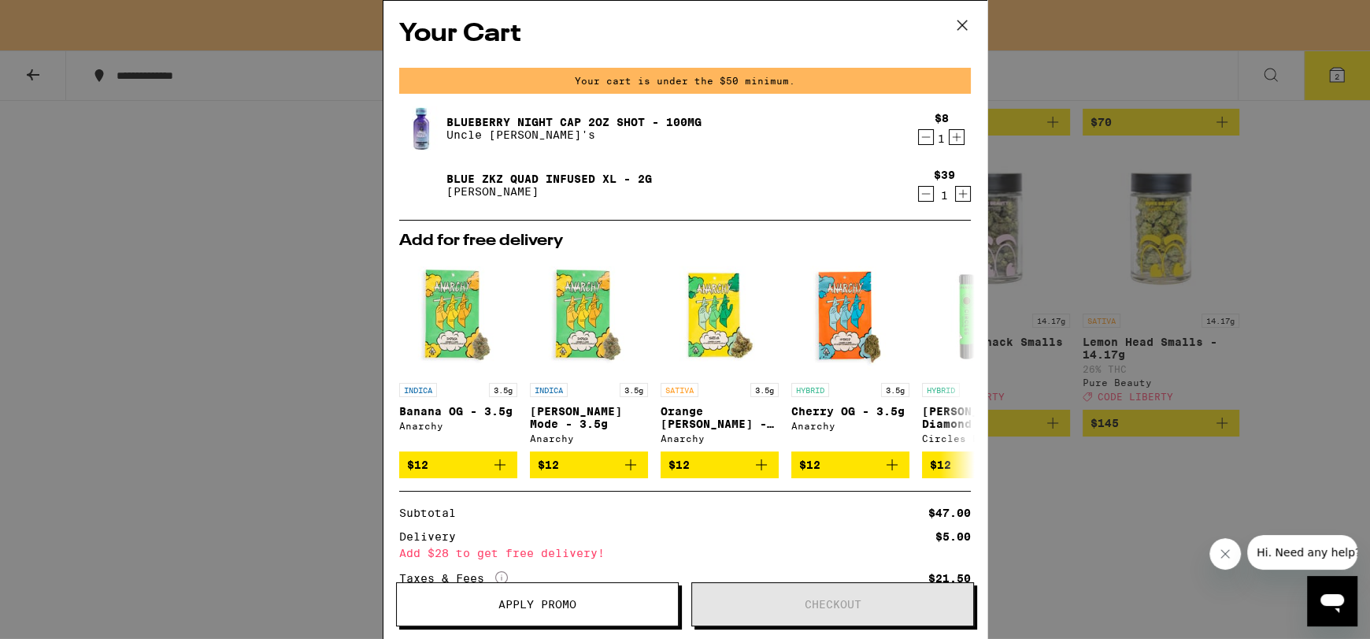
click at [950, 134] on icon "Increment" at bounding box center [957, 137] width 14 height 19
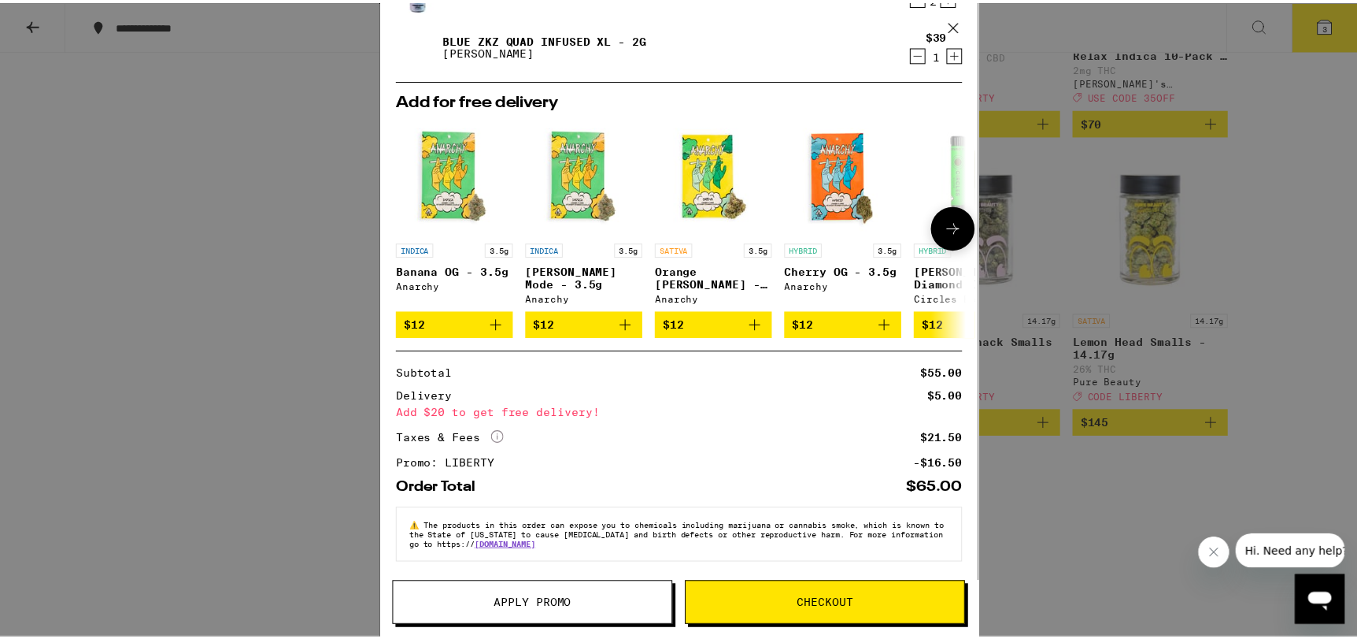
scroll to position [0, 0]
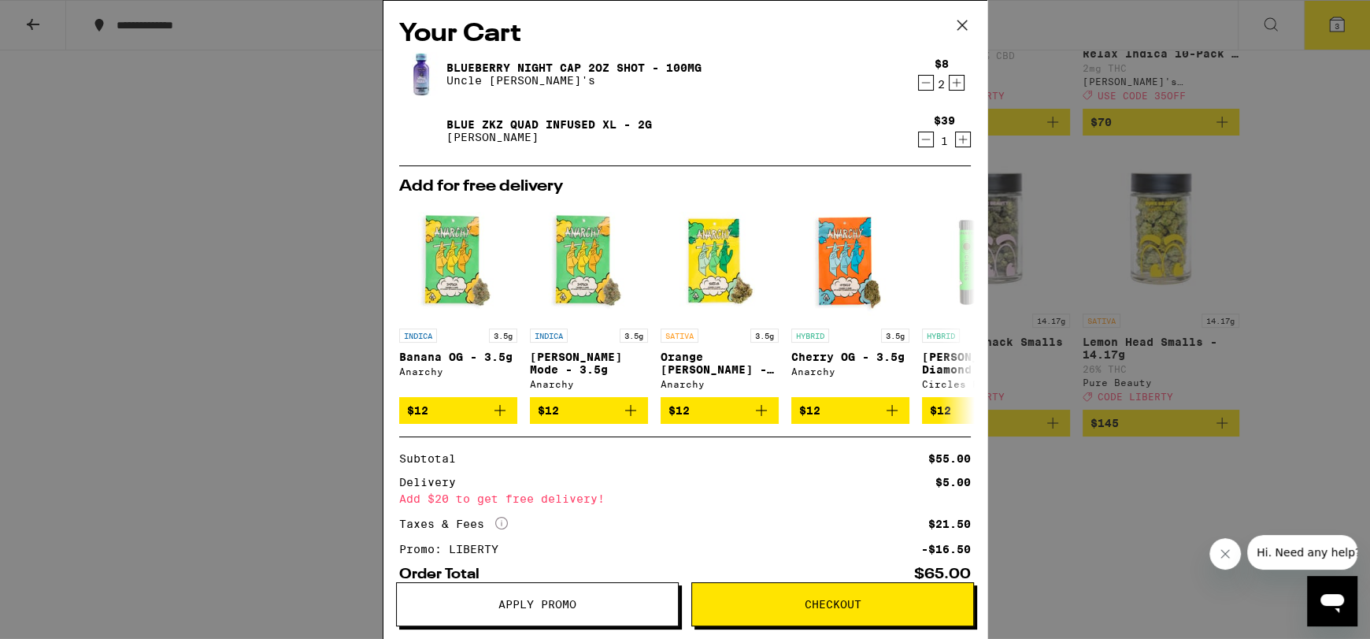
click at [967, 25] on icon at bounding box center [962, 25] width 24 height 24
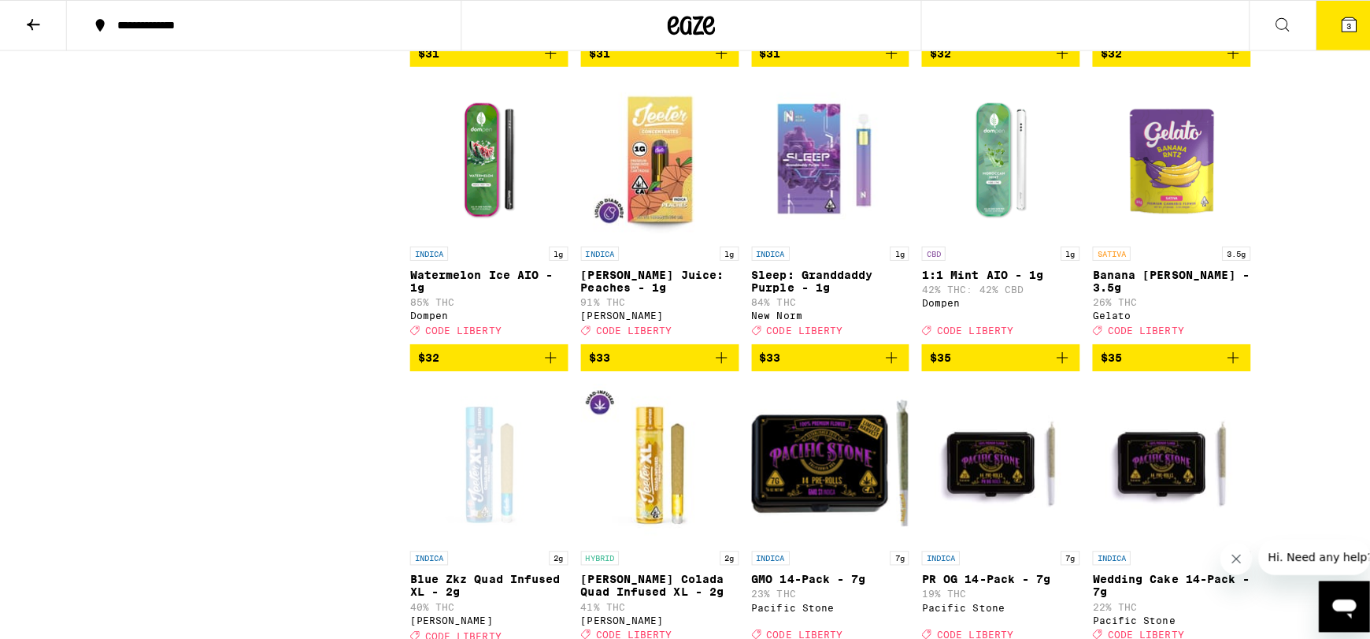
scroll to position [7401, 0]
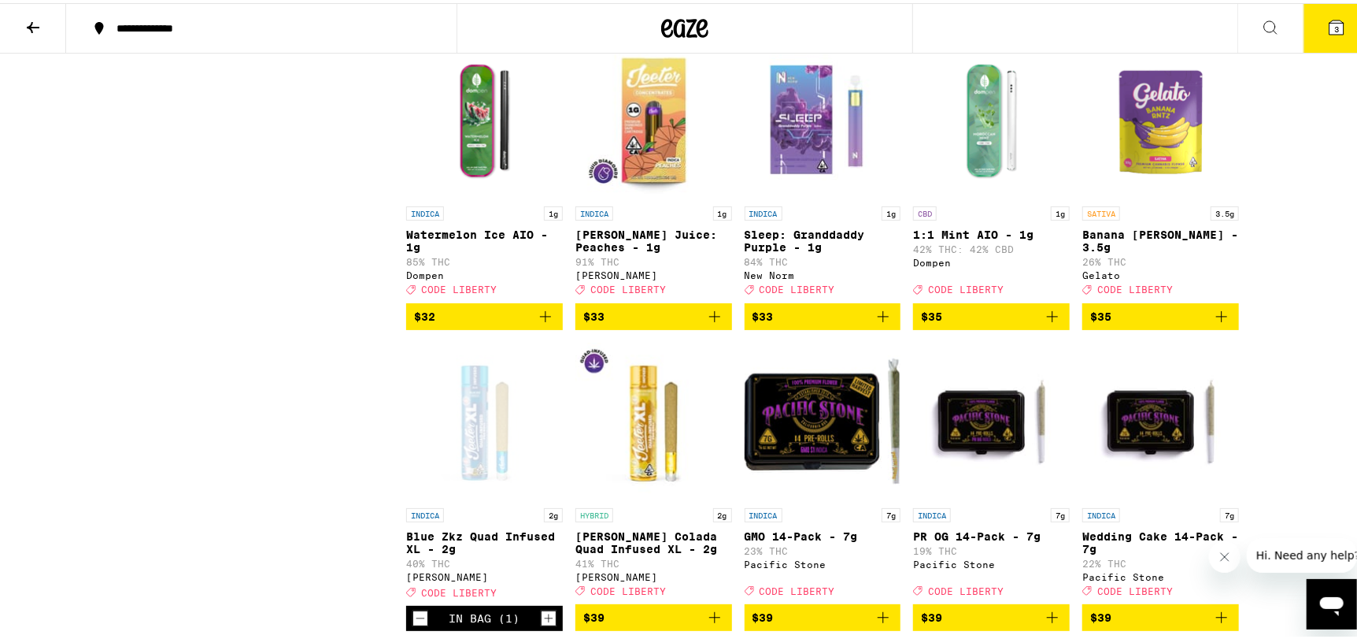
click at [878, 323] on icon "Add to bag" at bounding box center [883, 313] width 19 height 19
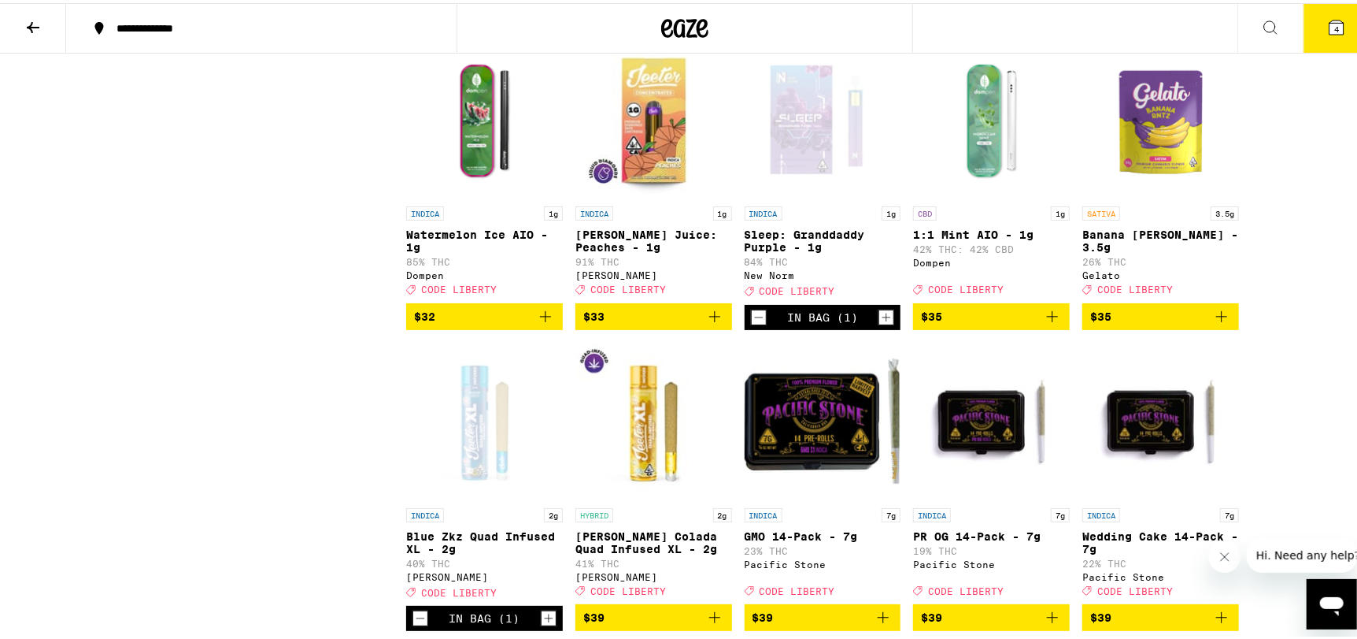
click at [1354, 40] on button "4" at bounding box center [1337, 25] width 66 height 49
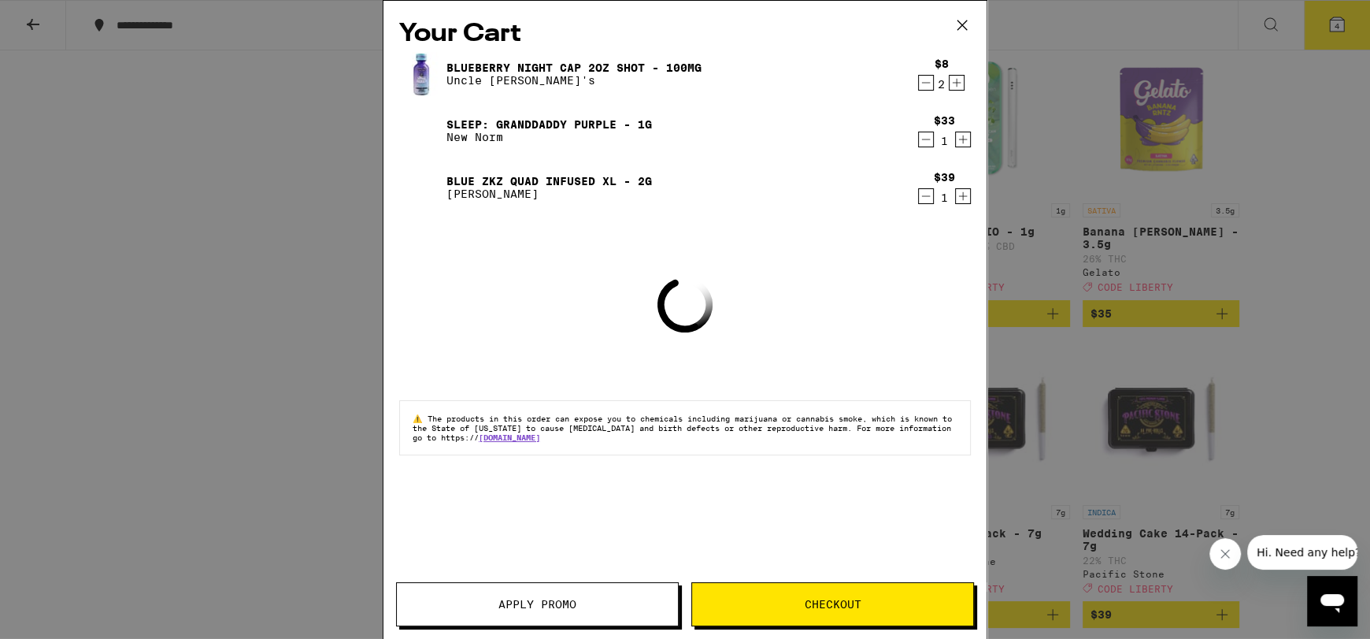
click at [928, 82] on icon "Decrement" at bounding box center [926, 82] width 14 height 19
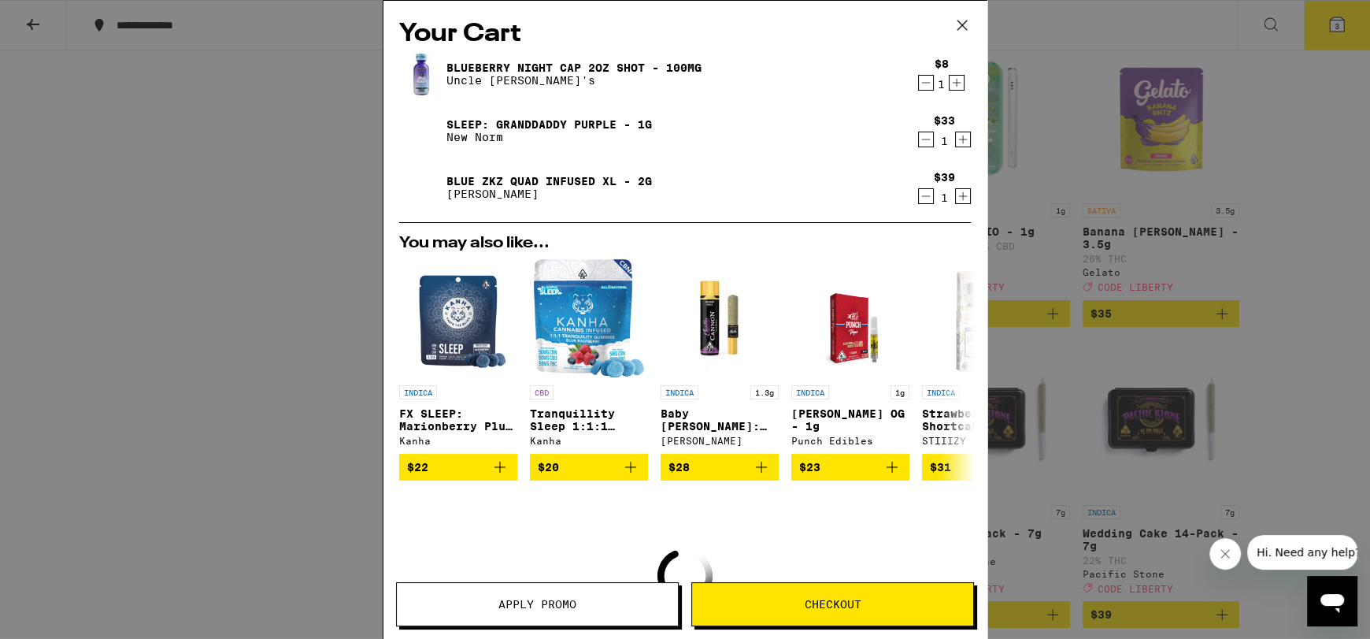
click at [919, 85] on icon "Decrement" at bounding box center [926, 82] width 14 height 19
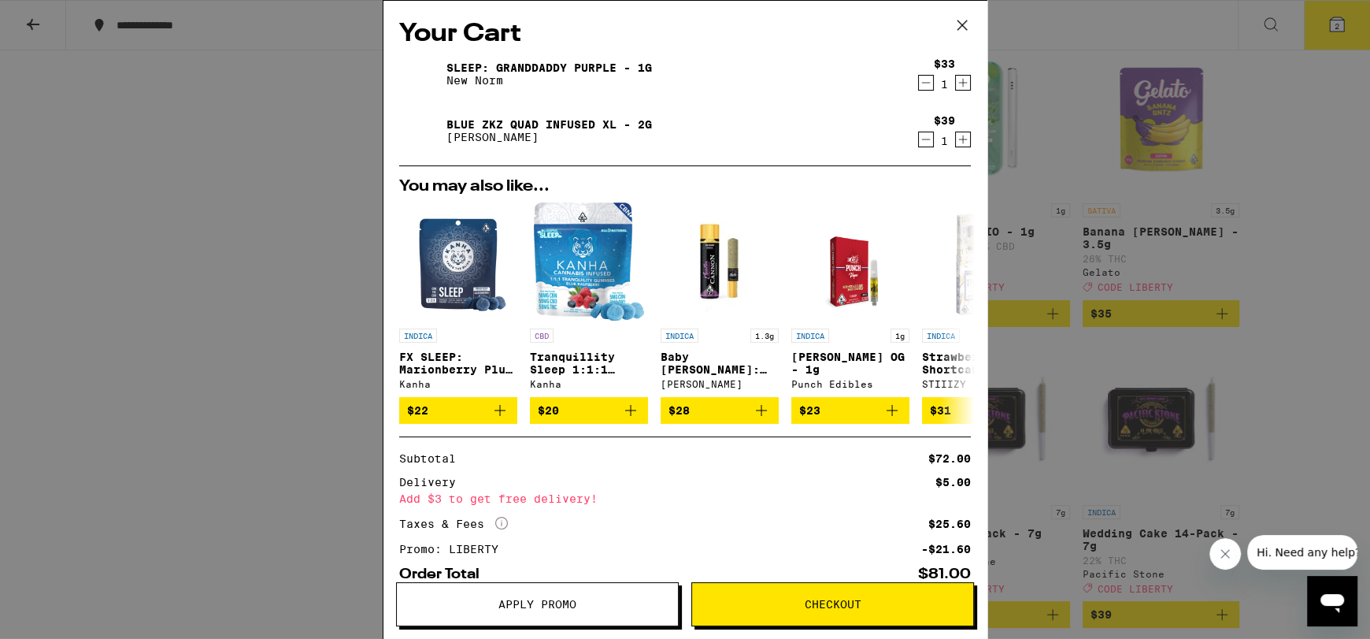
click at [961, 18] on icon at bounding box center [962, 25] width 24 height 24
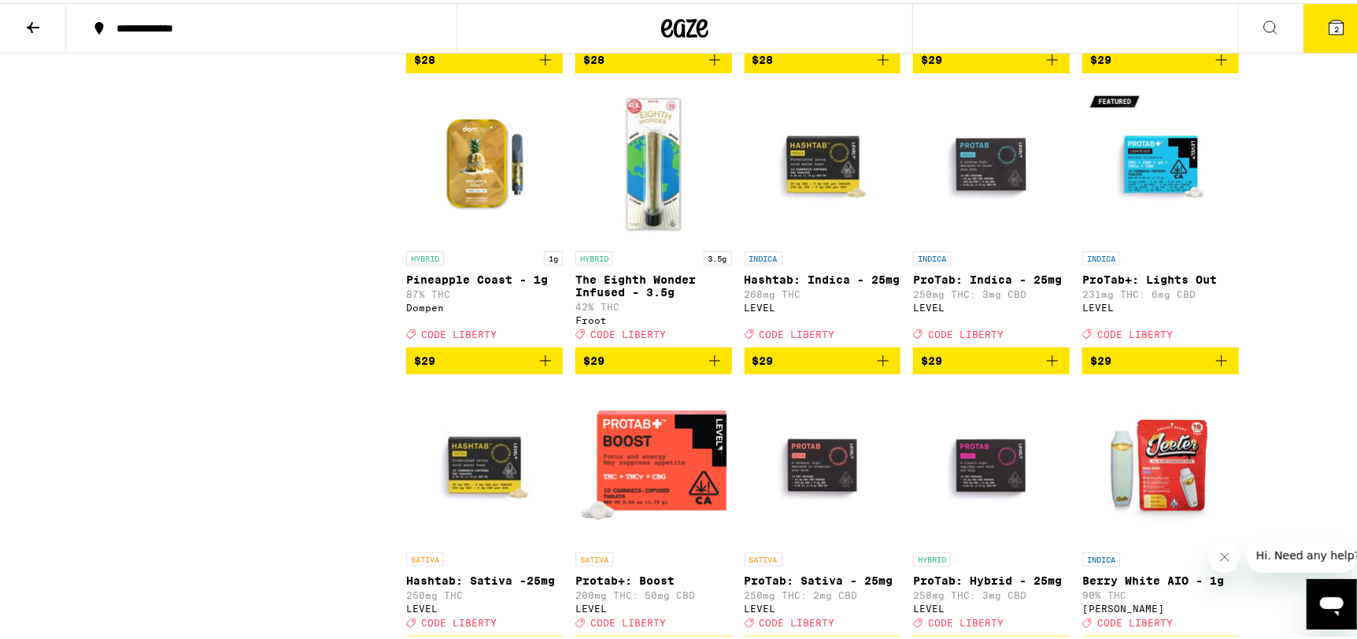
scroll to position [6456, 0]
